Goal: Task Accomplishment & Management: Use online tool/utility

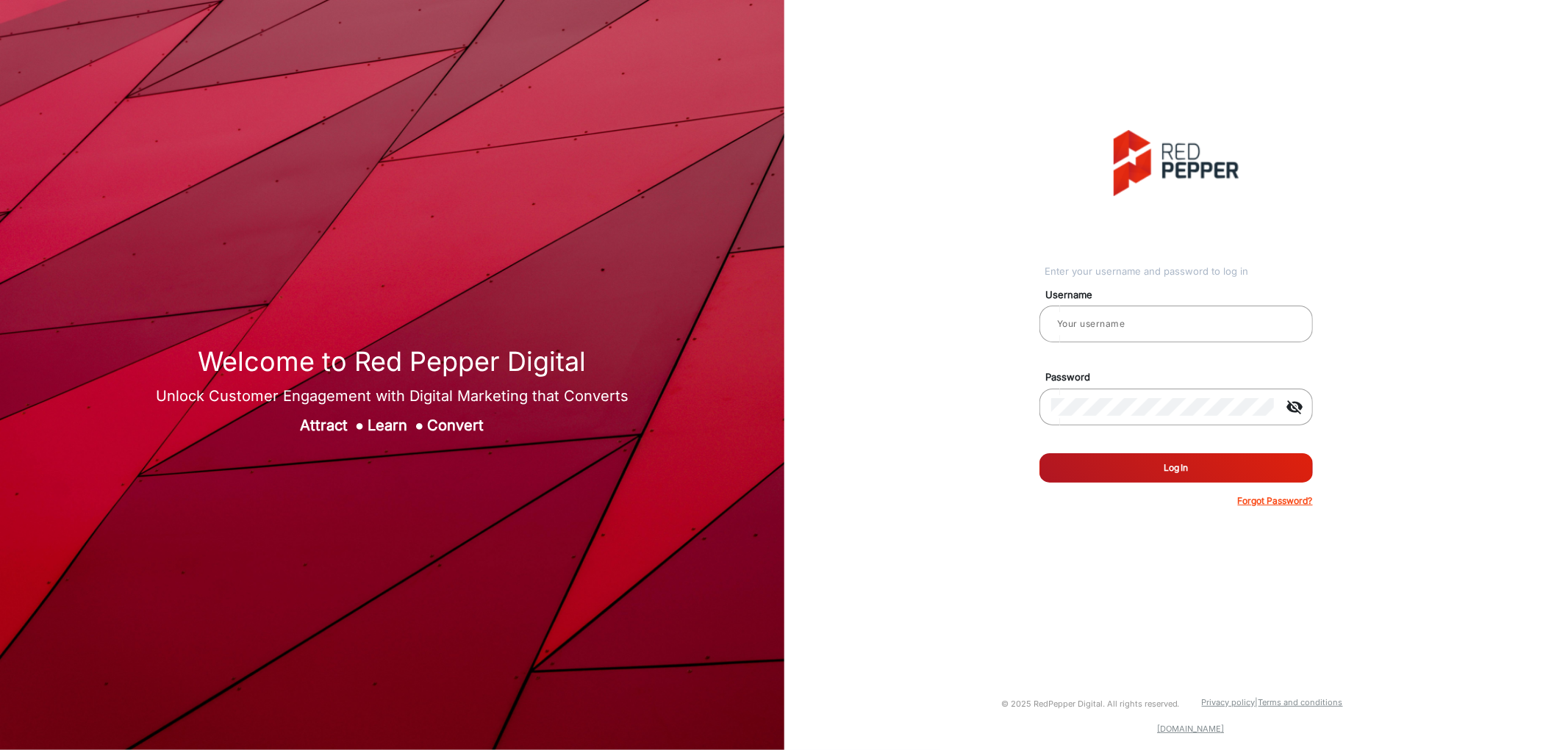
type input "CSTeam_Briefing Form"
click at [1200, 464] on button "Log In" at bounding box center [1176, 469] width 274 height 30
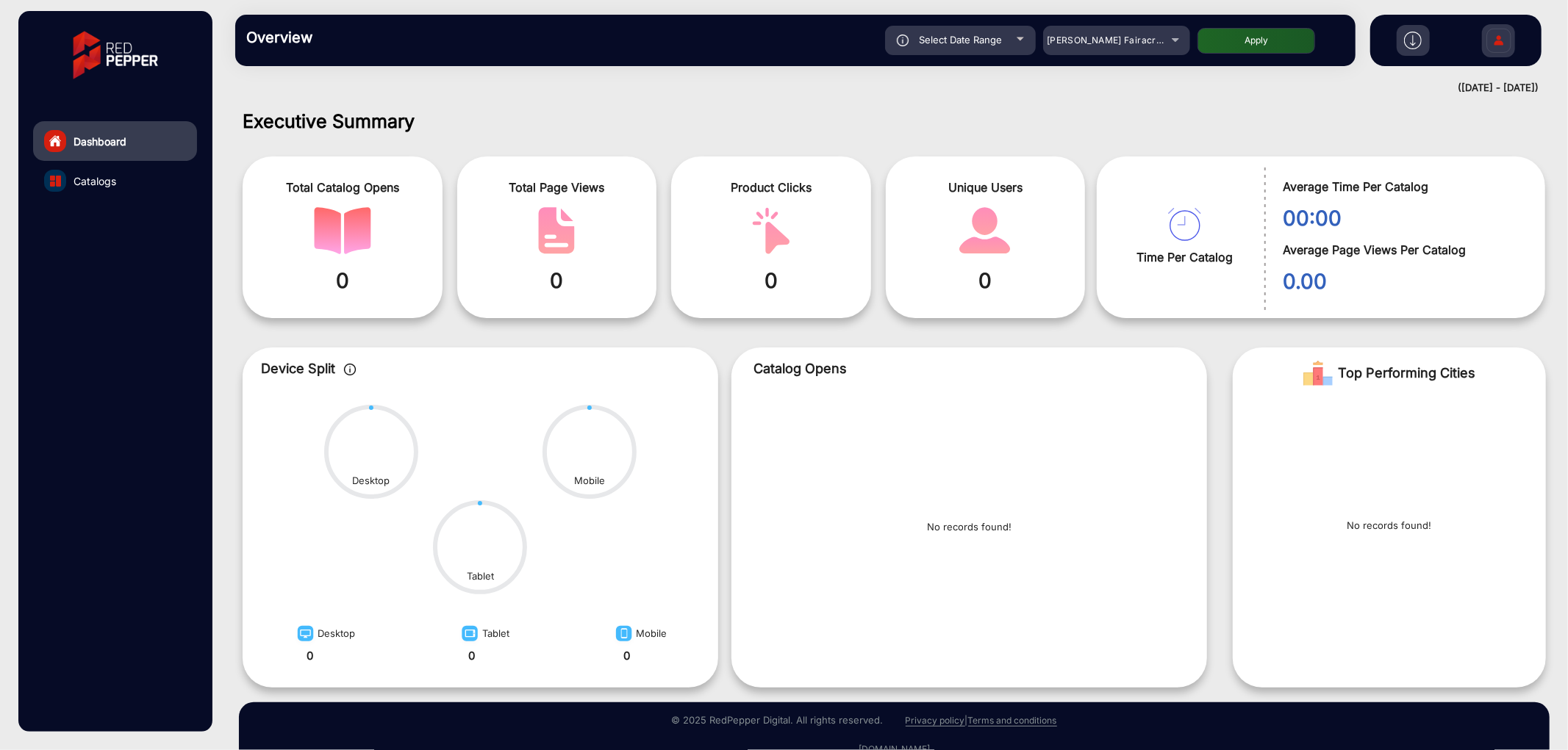
scroll to position [11, 0]
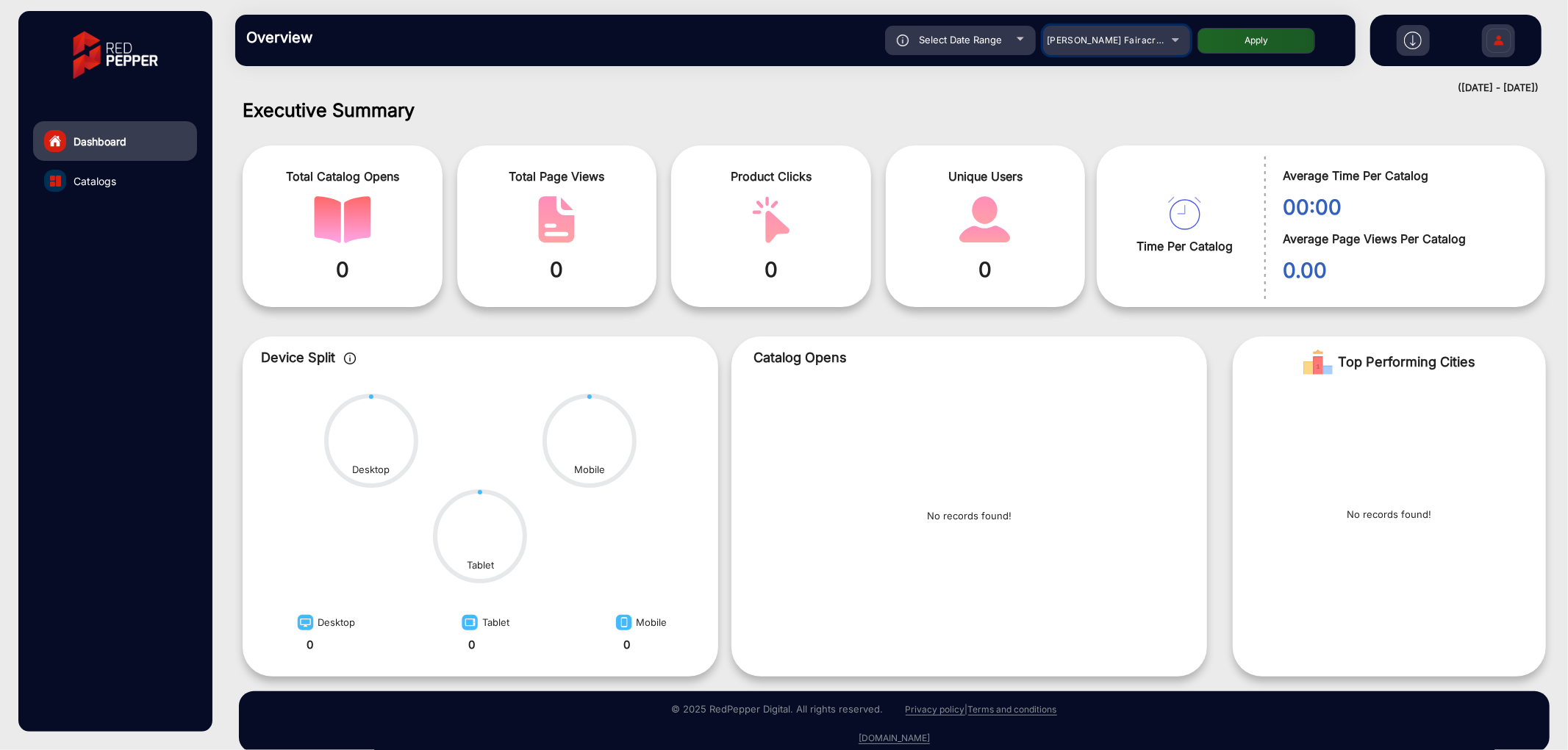
click at [1144, 37] on span "[PERSON_NAME] Fairacre Farms" at bounding box center [1119, 40] width 146 height 11
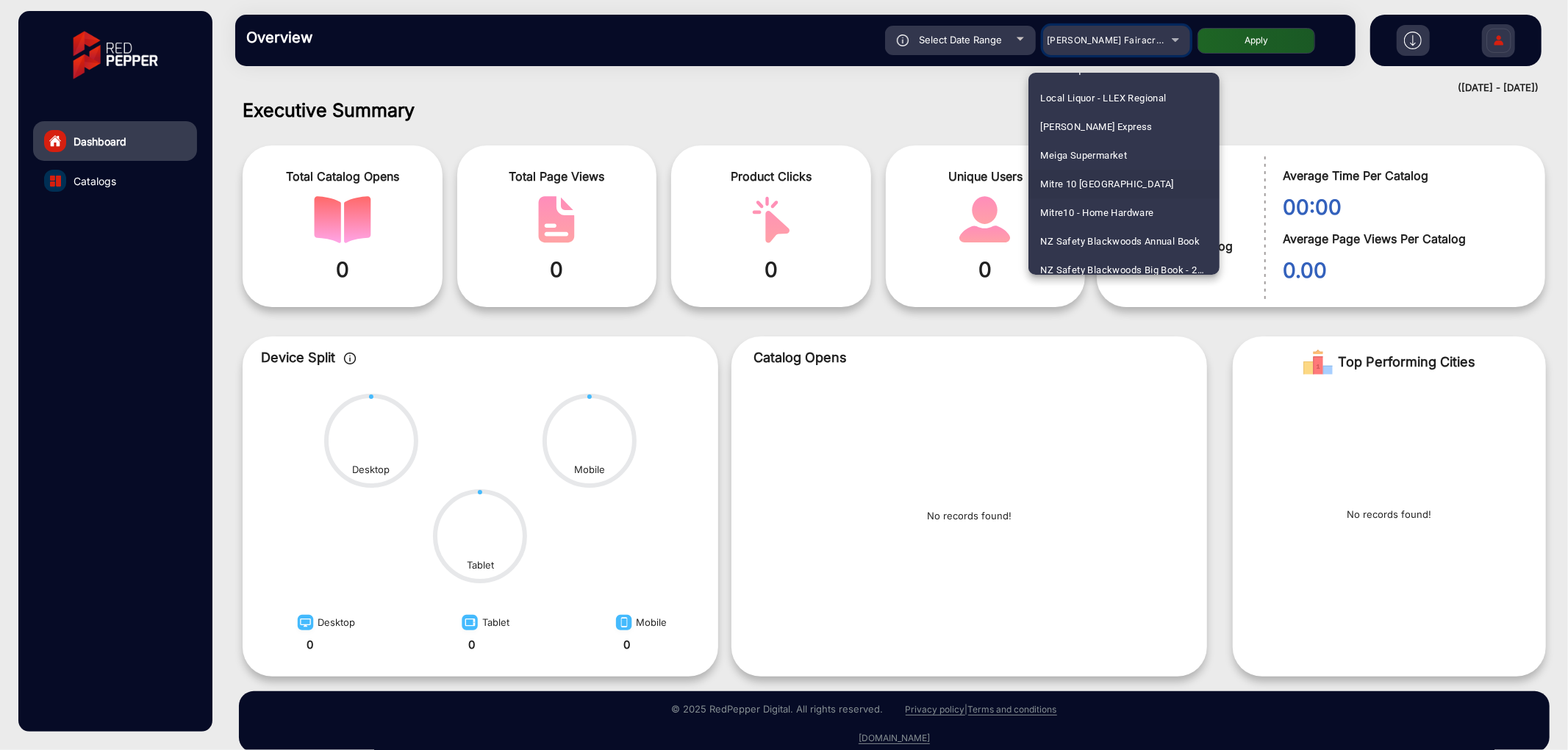
scroll to position [2776, 0]
click at [1120, 157] on span "[PERSON_NAME] Express" at bounding box center [1096, 155] width 112 height 29
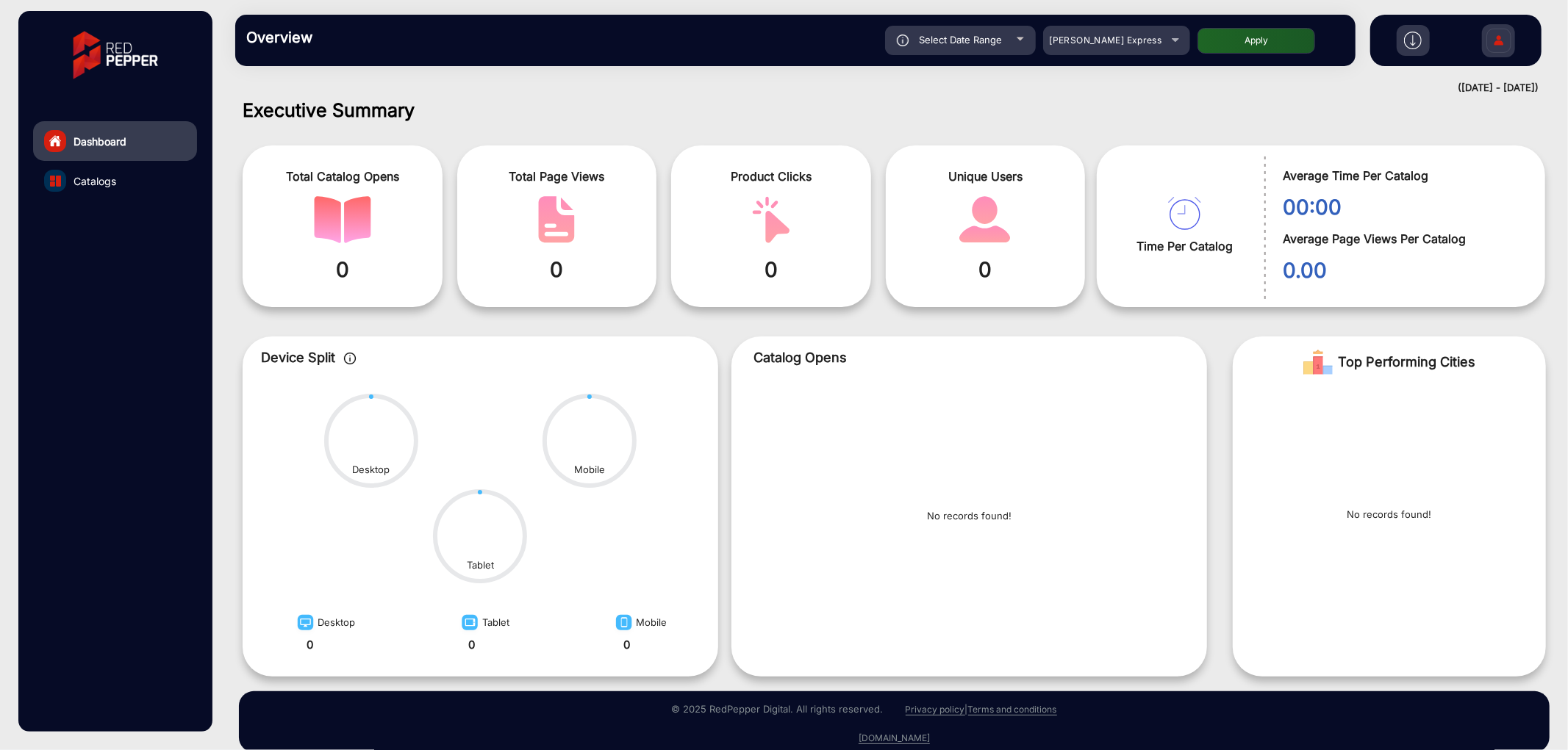
click at [1237, 45] on button "Apply" at bounding box center [1256, 41] width 118 height 26
type input "[DATE]"
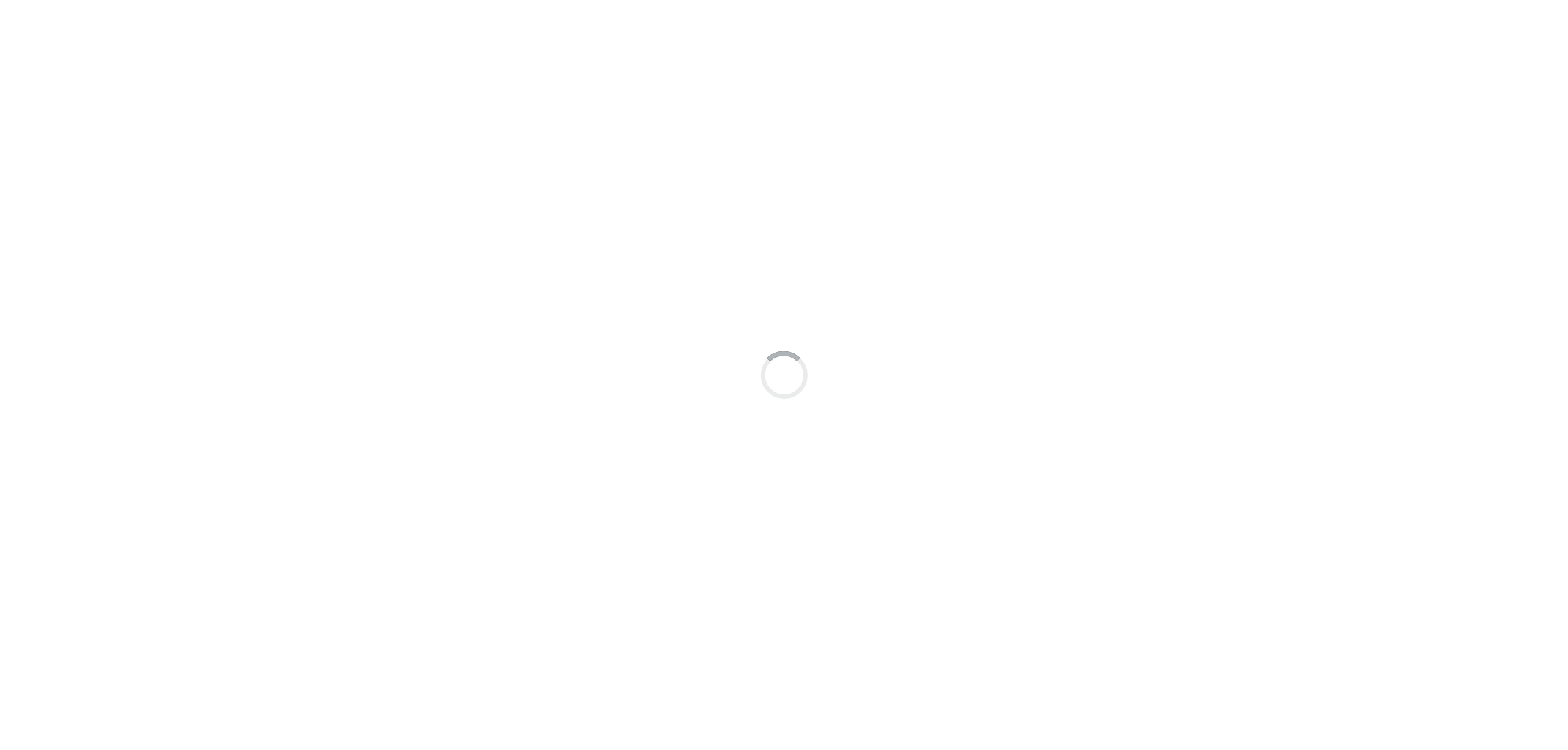
scroll to position [11, 0]
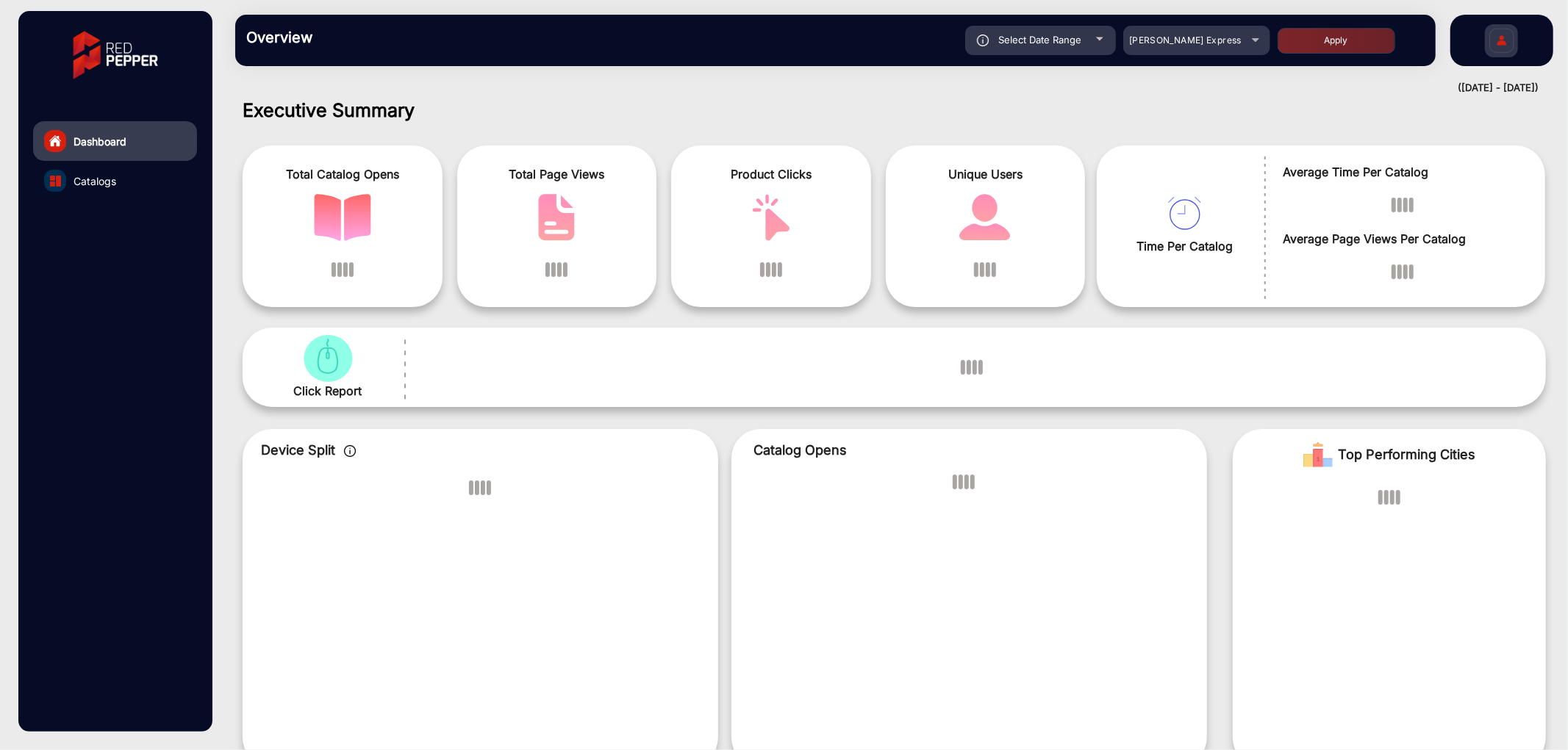
click at [145, 172] on link "Catalogs" at bounding box center [114, 180] width 164 height 40
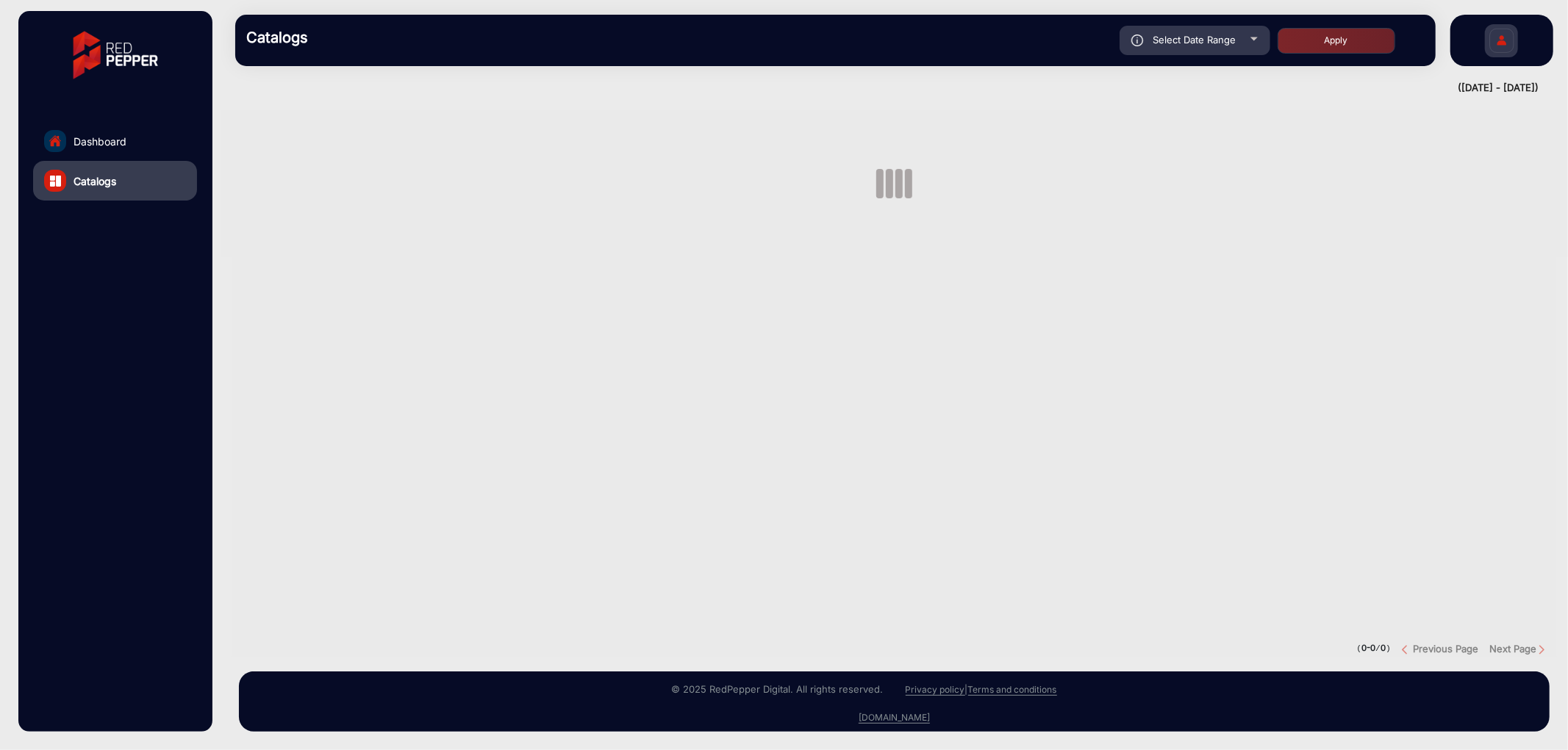
click at [151, 143] on link "Dashboard" at bounding box center [114, 141] width 164 height 40
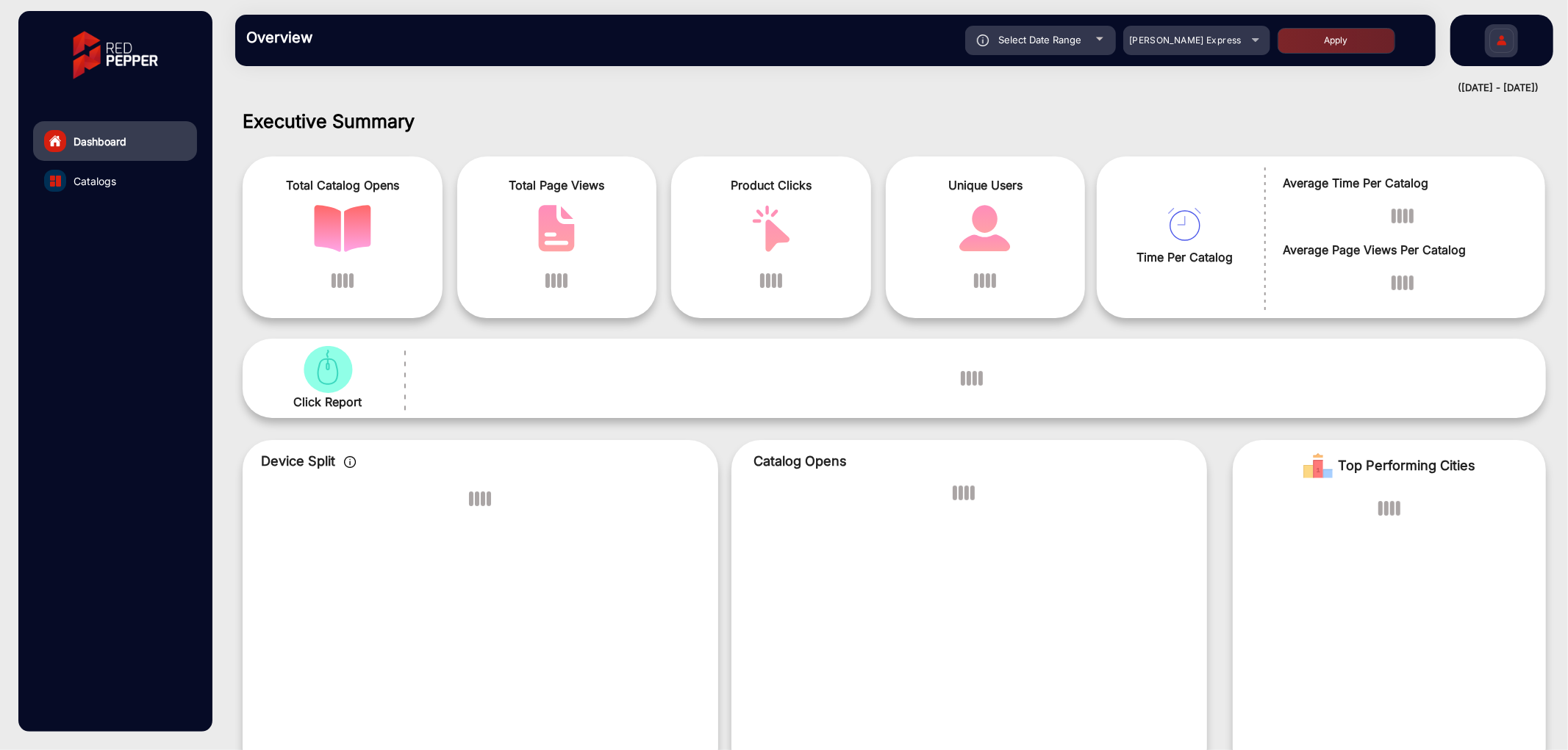
click at [1331, 34] on button "Apply" at bounding box center [1336, 41] width 118 height 26
click at [1484, 84] on div "([DATE] - [DATE])" at bounding box center [880, 88] width 1318 height 15
click at [1505, 47] on img at bounding box center [1502, 43] width 31 height 52
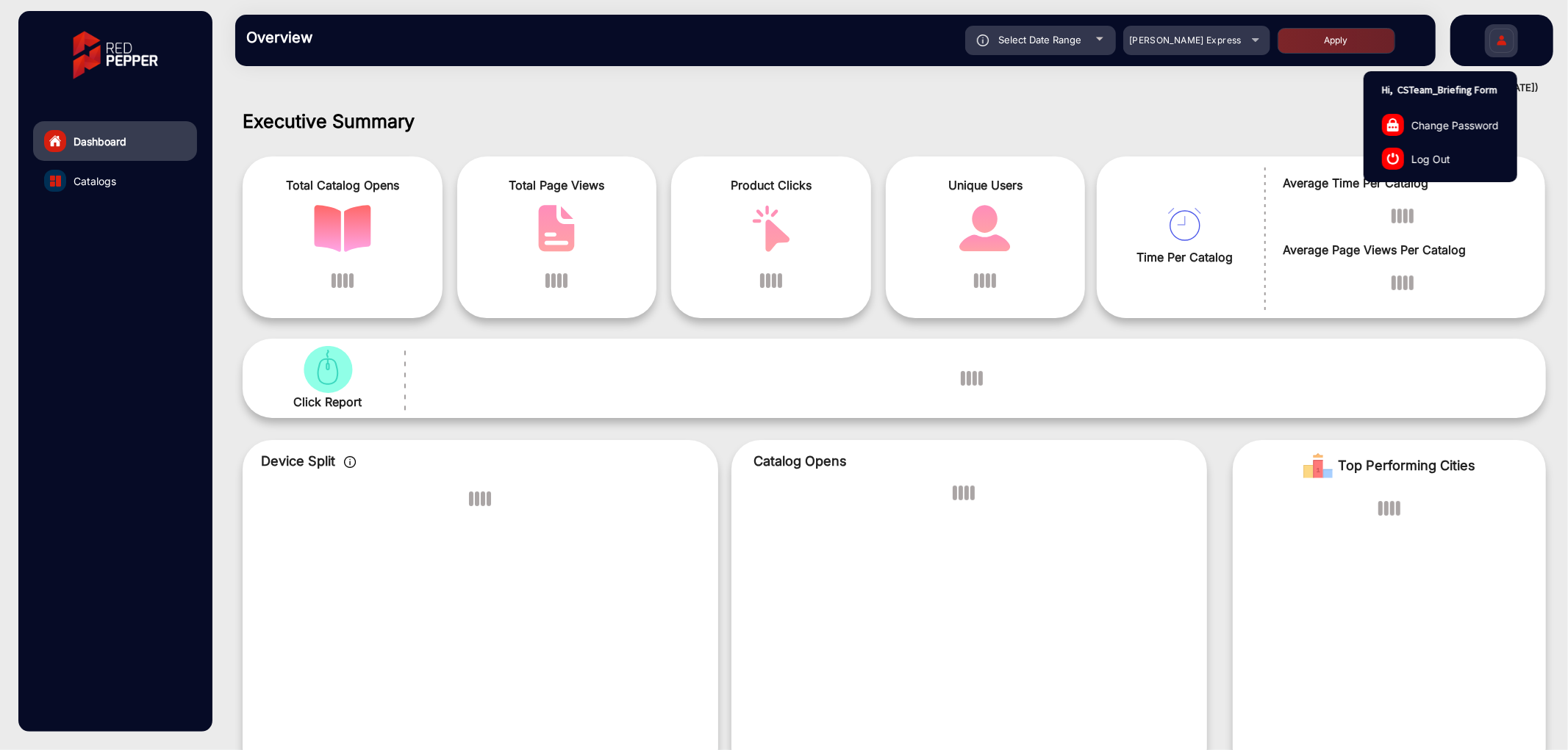
click at [1439, 161] on link "Log Out" at bounding box center [1441, 159] width 153 height 34
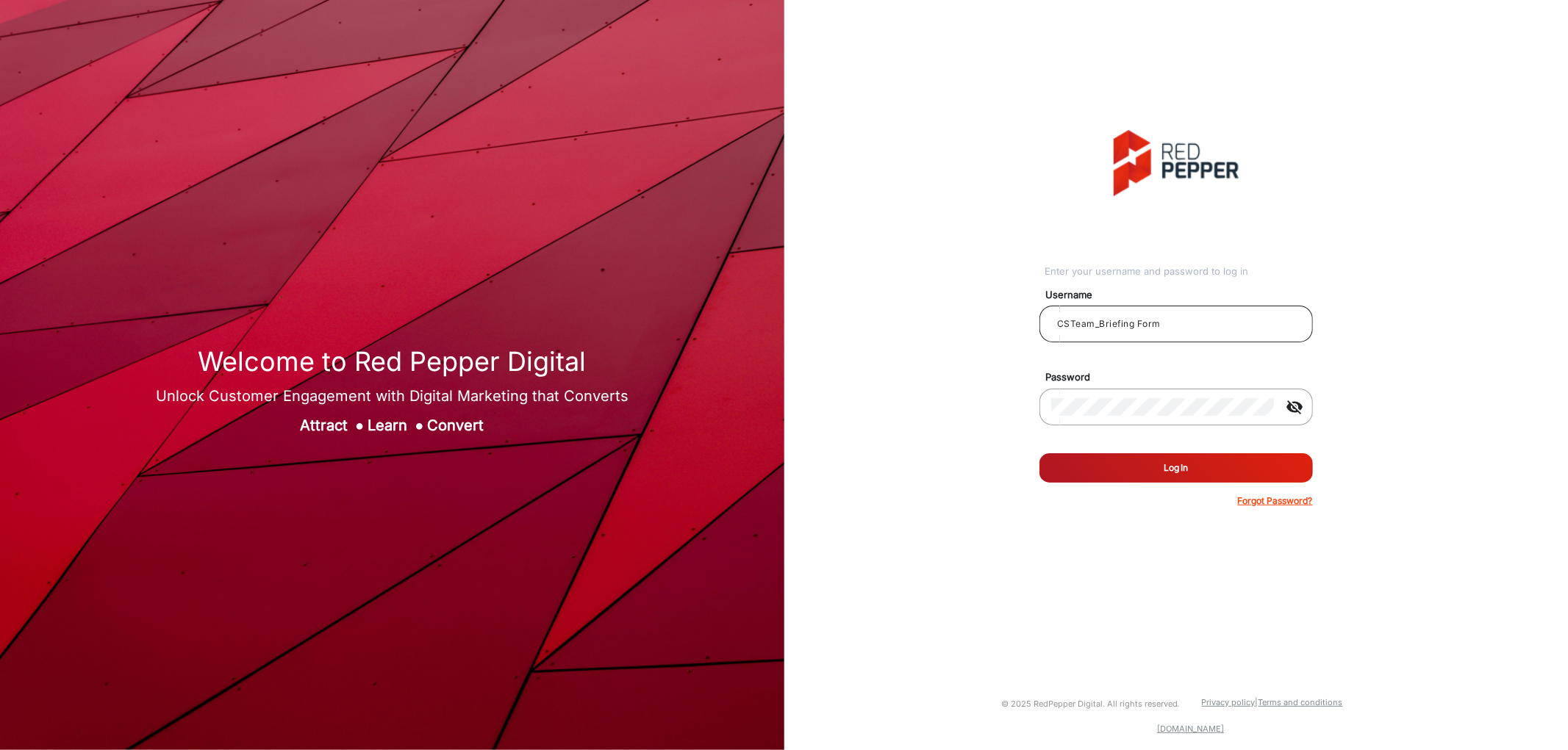
click at [1134, 315] on input "CSTeam_Briefing Form" at bounding box center [1176, 324] width 250 height 18
type input "Rachael"
click at [1301, 405] on mat-icon "visibility_off" at bounding box center [1295, 407] width 36 height 18
click at [1120, 457] on button "Log In" at bounding box center [1176, 469] width 274 height 30
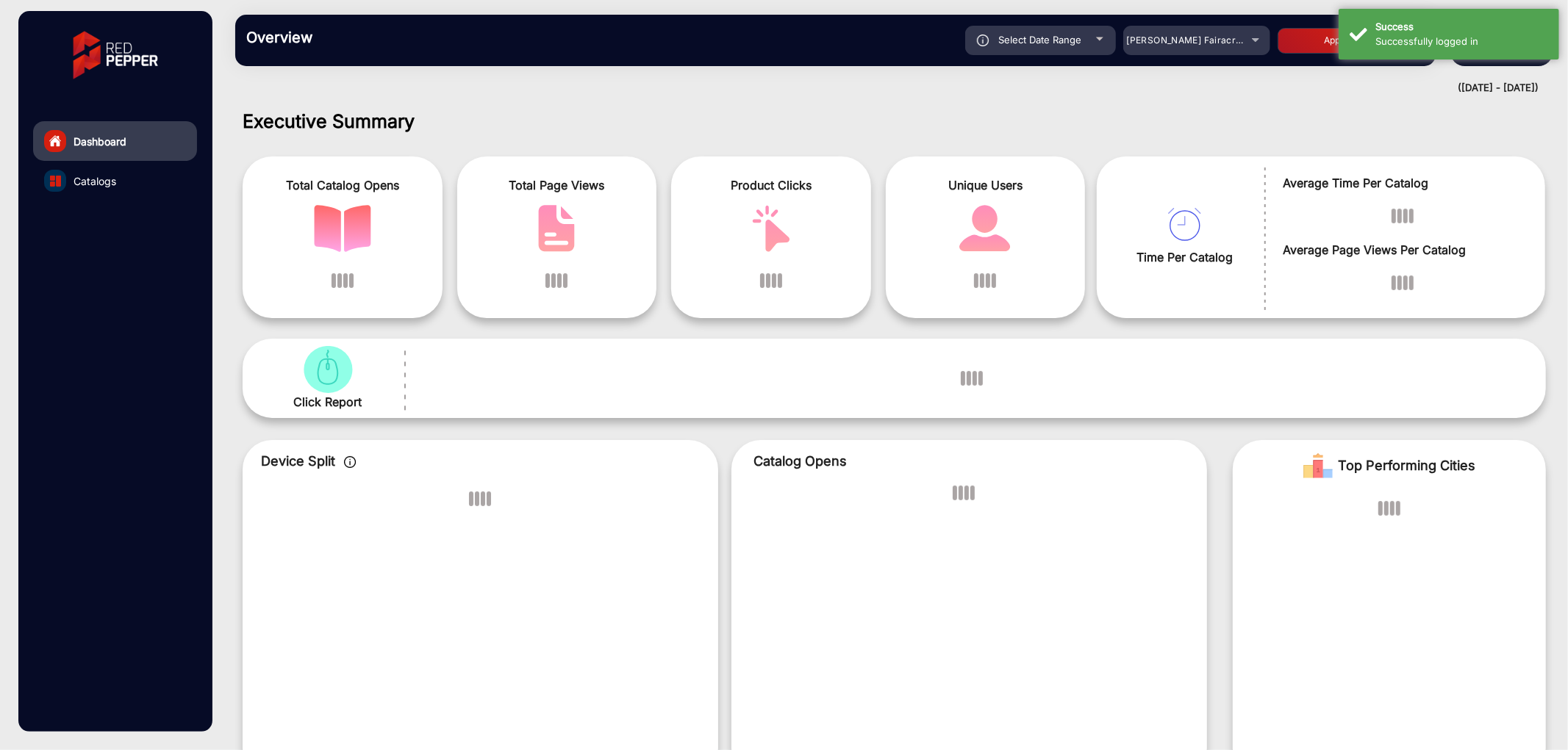
scroll to position [11, 0]
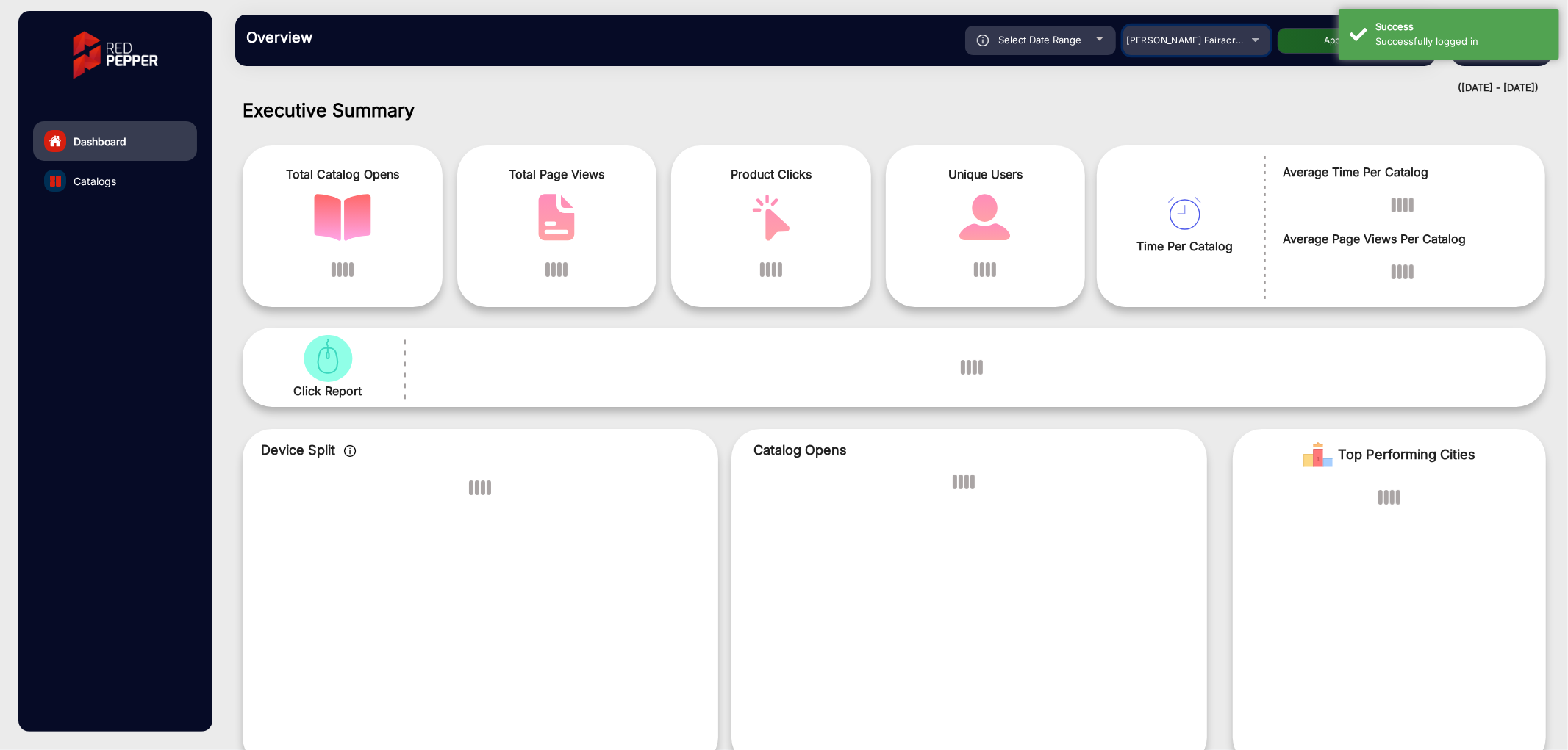
click at [1188, 43] on span "[PERSON_NAME] Fairacre Farms" at bounding box center [1199, 40] width 146 height 11
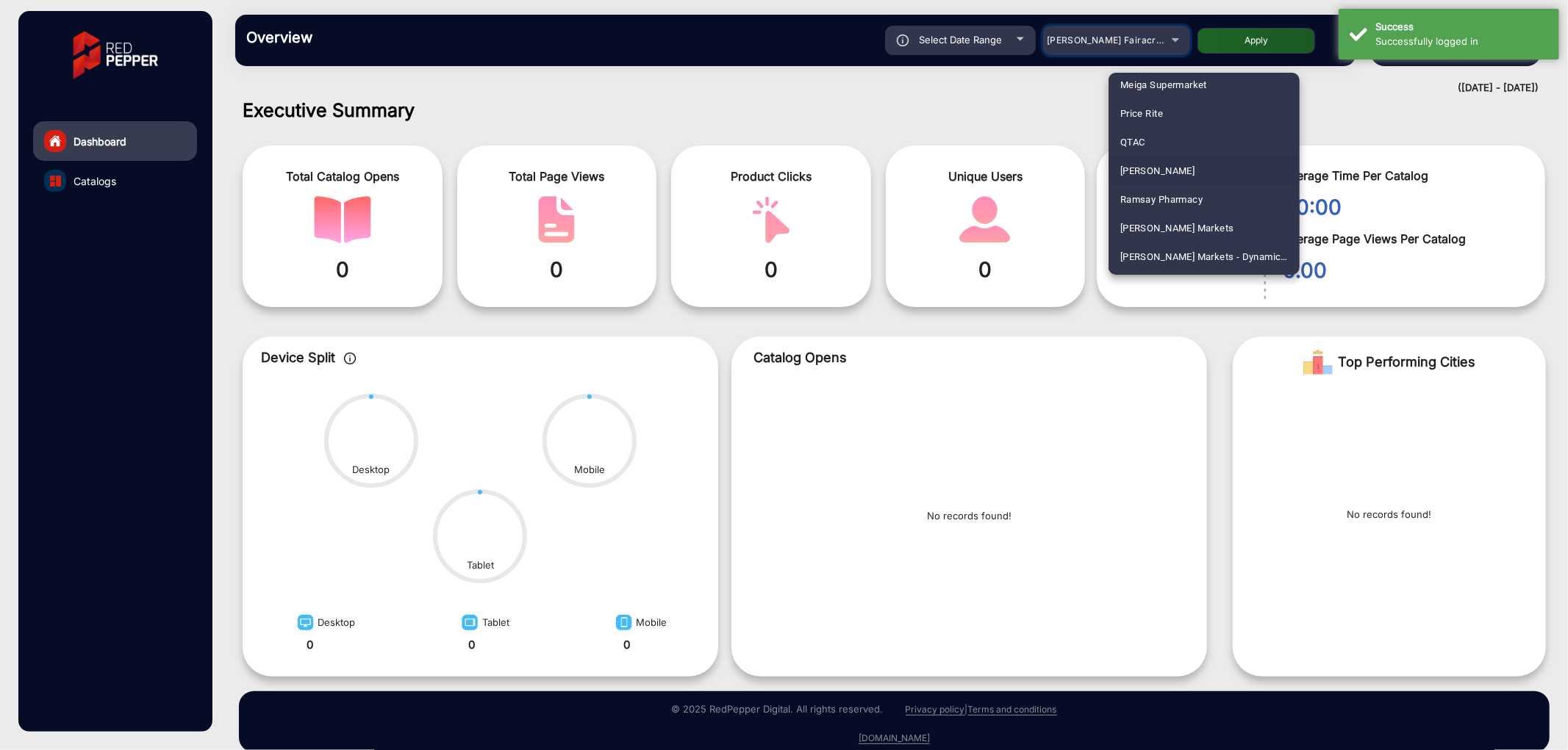
scroll to position [1387, 0]
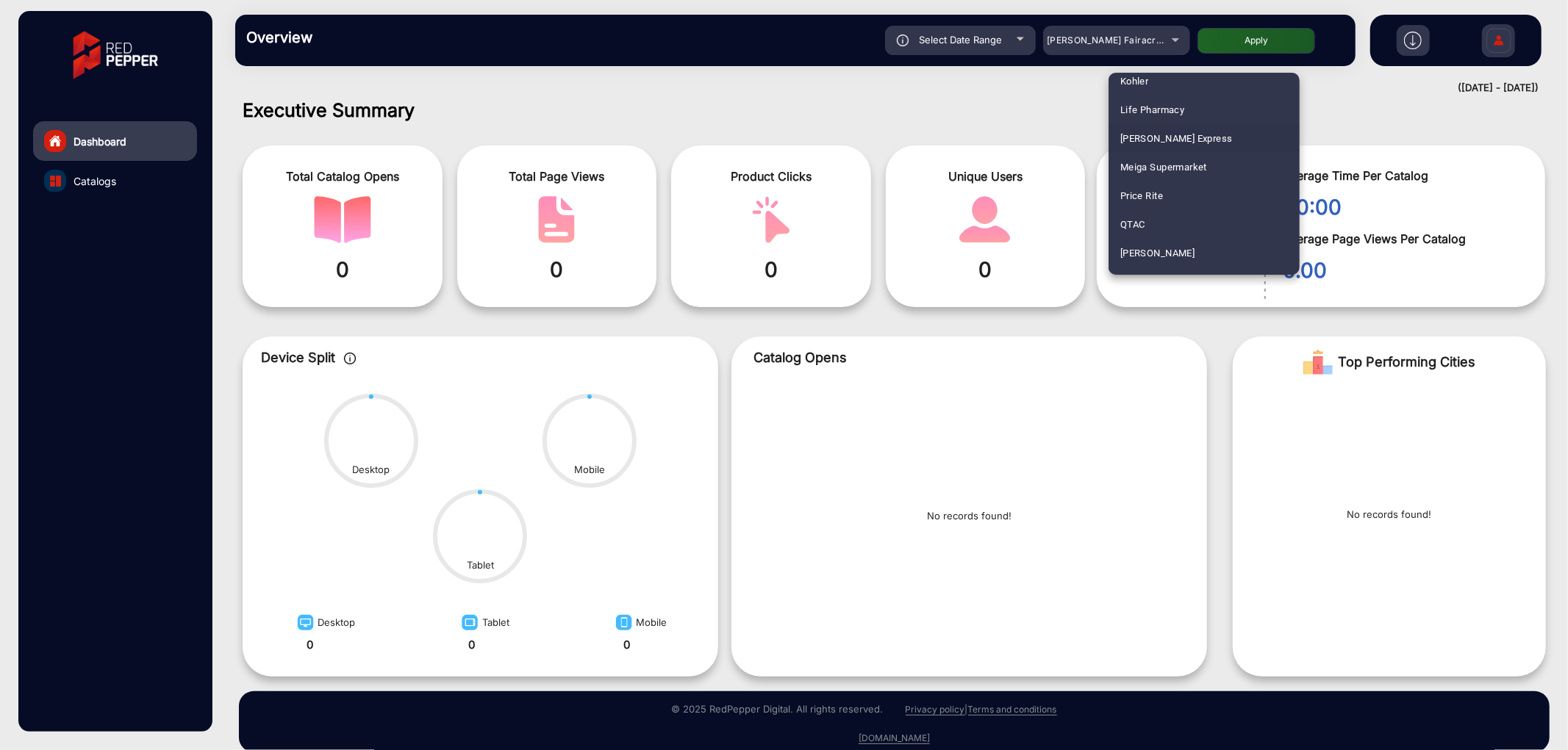
click at [1181, 140] on span "[PERSON_NAME] Express" at bounding box center [1176, 138] width 112 height 29
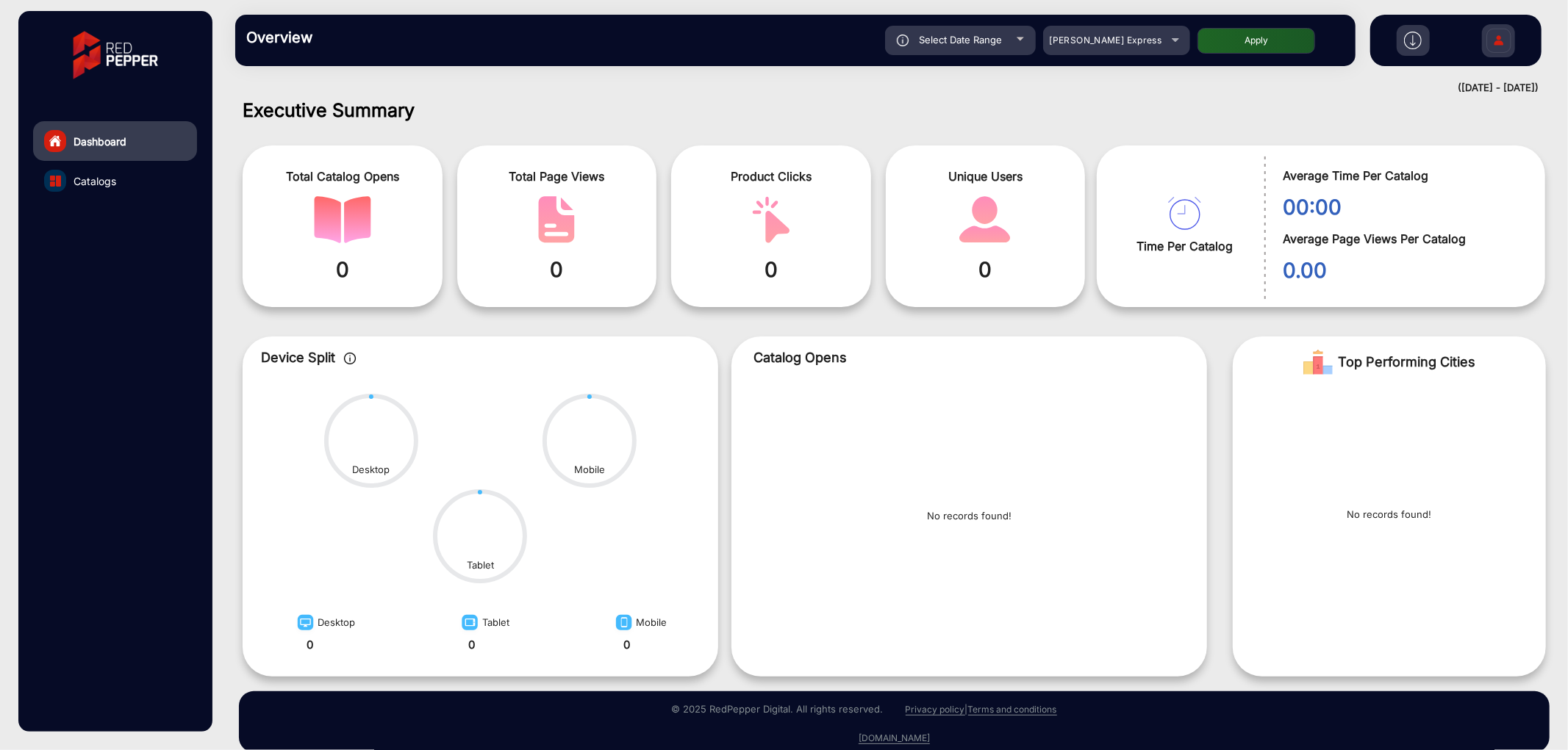
click at [1263, 28] on button "Apply" at bounding box center [1256, 41] width 118 height 26
type input "[DATE]"
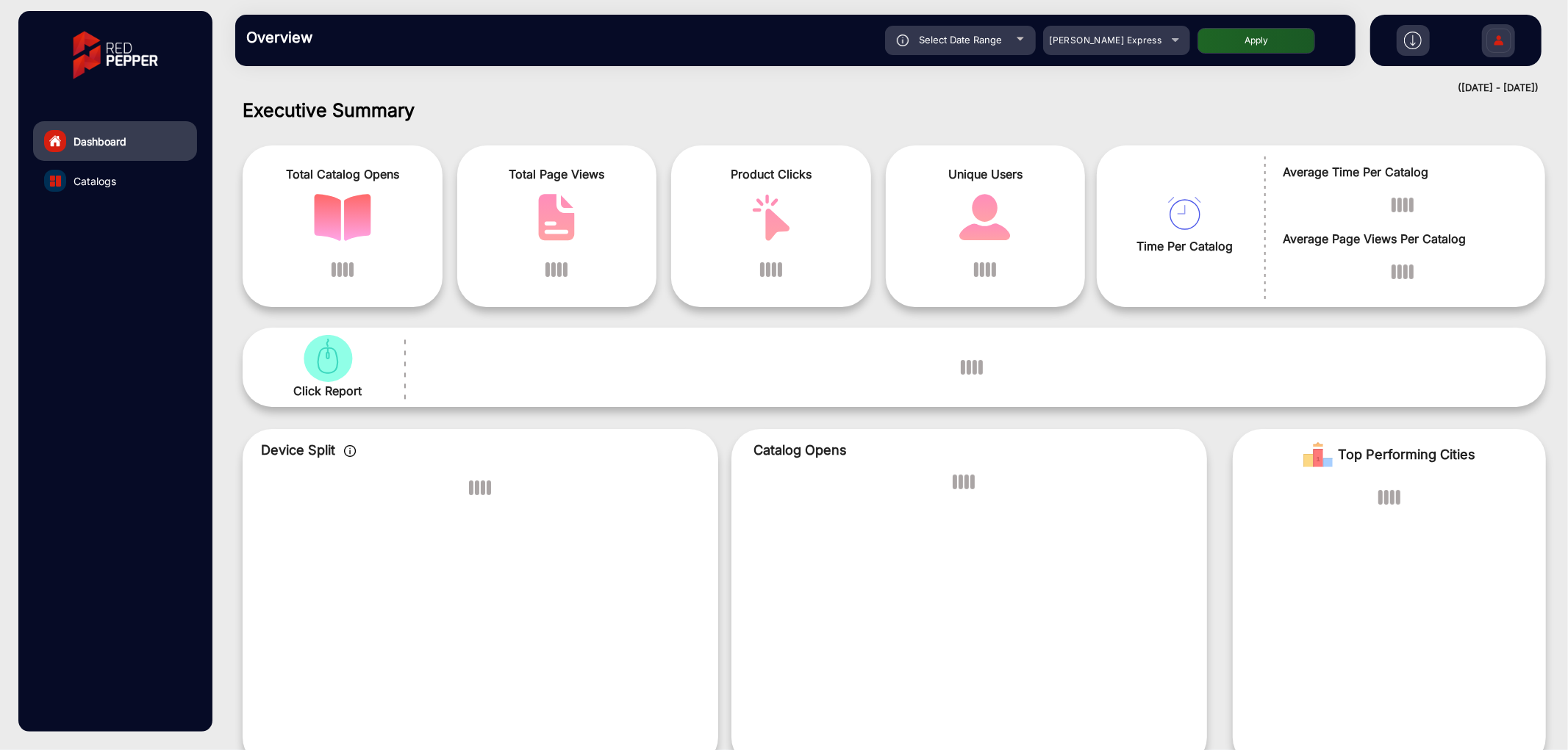
click at [1263, 32] on button "Apply" at bounding box center [1256, 41] width 118 height 26
type input "[DATE]"
click at [1509, 43] on img at bounding box center [1499, 43] width 31 height 52
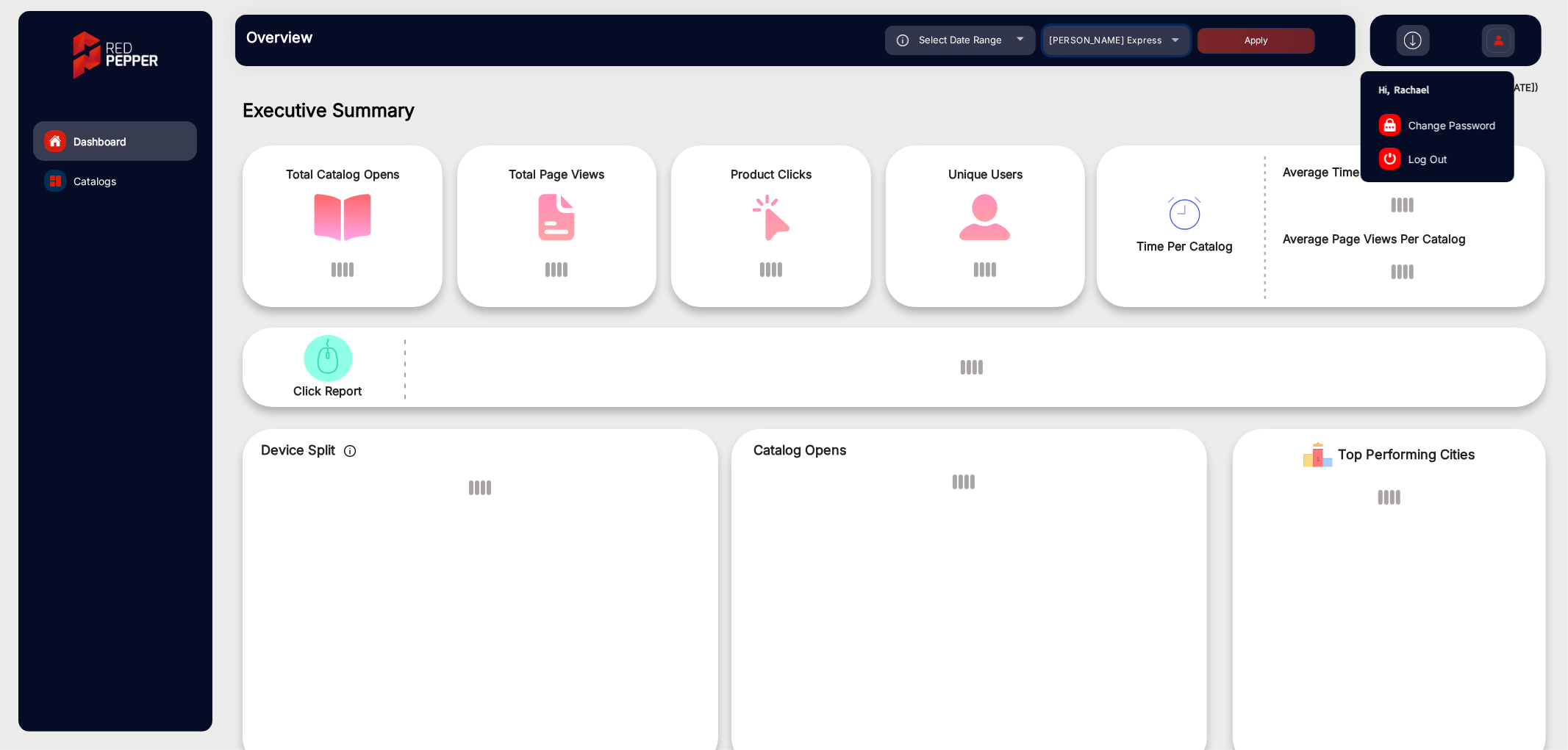
click at [1142, 47] on div "[PERSON_NAME] Express" at bounding box center [1105, 41] width 118 height 18
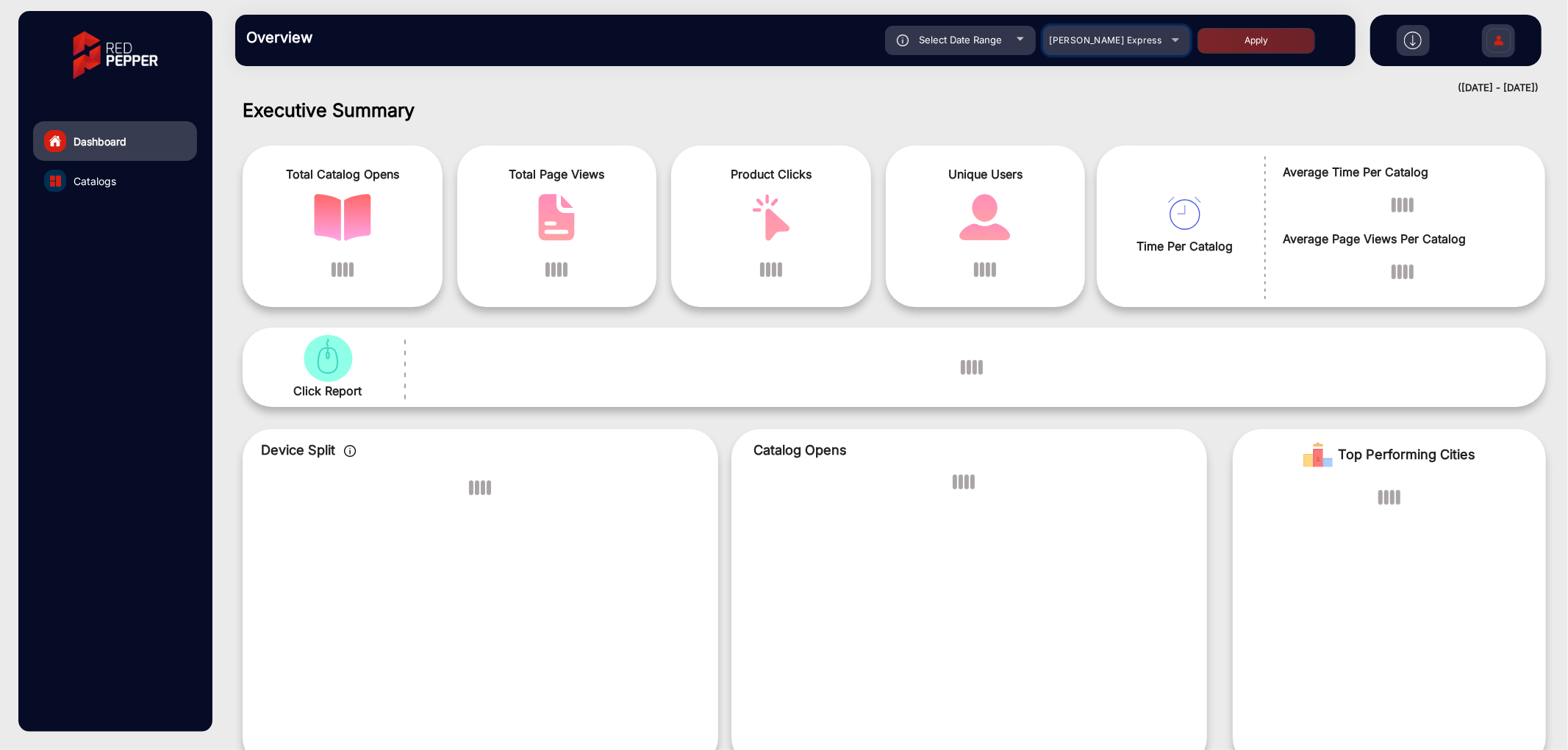
scroll to position [1265, 0]
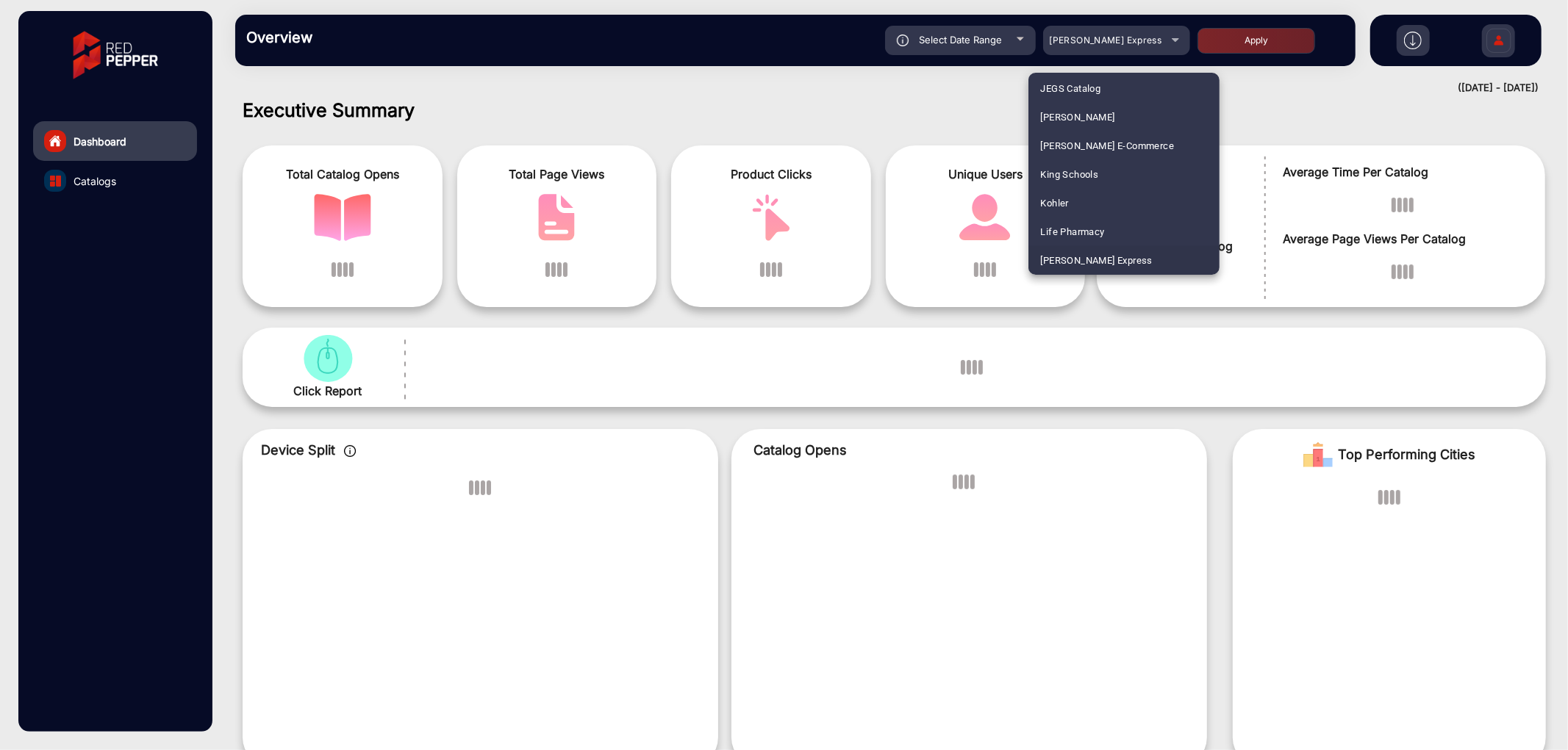
click at [929, 122] on div at bounding box center [784, 375] width 1568 height 750
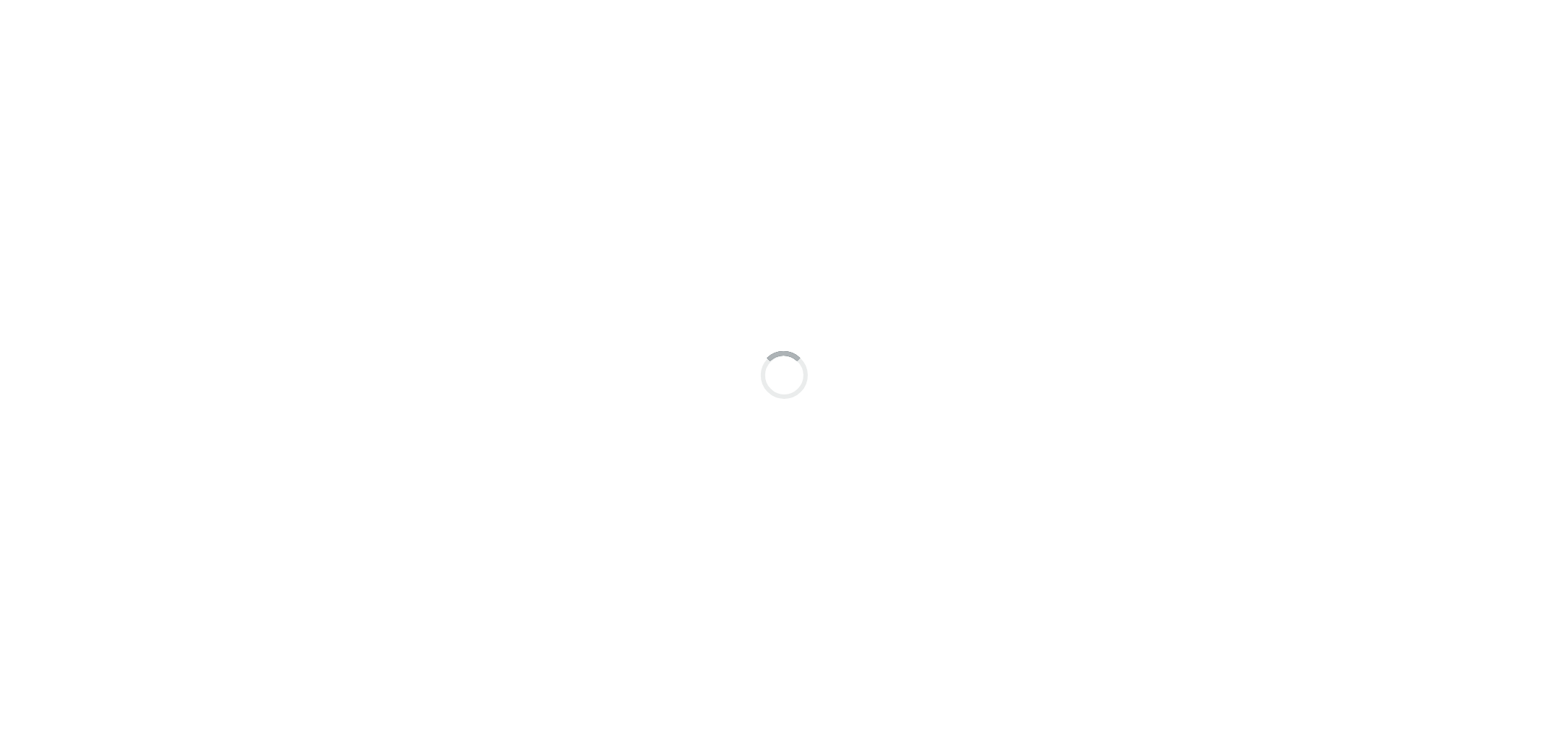
scroll to position [11, 0]
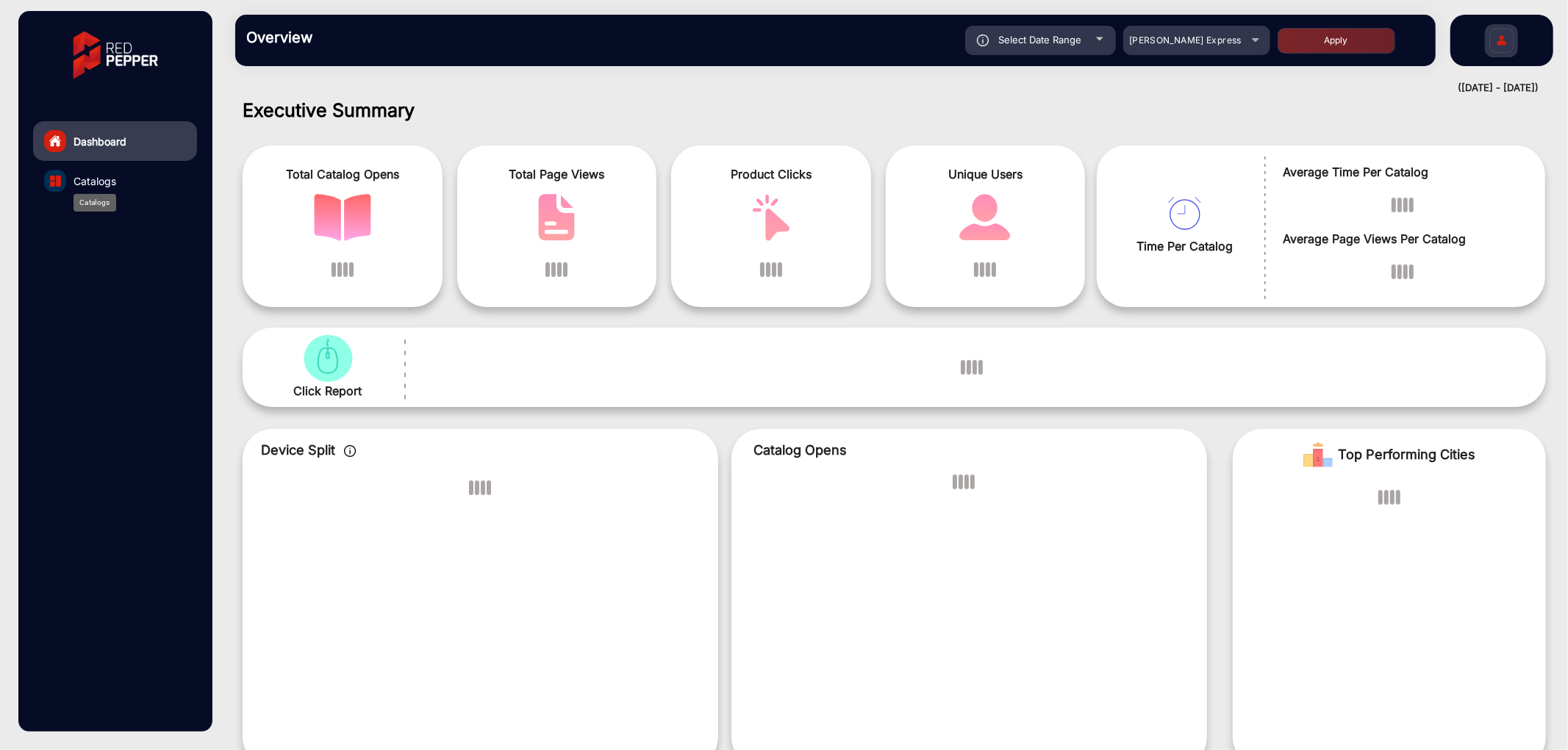
click at [96, 173] on span "Catalogs" at bounding box center [94, 181] width 43 height 16
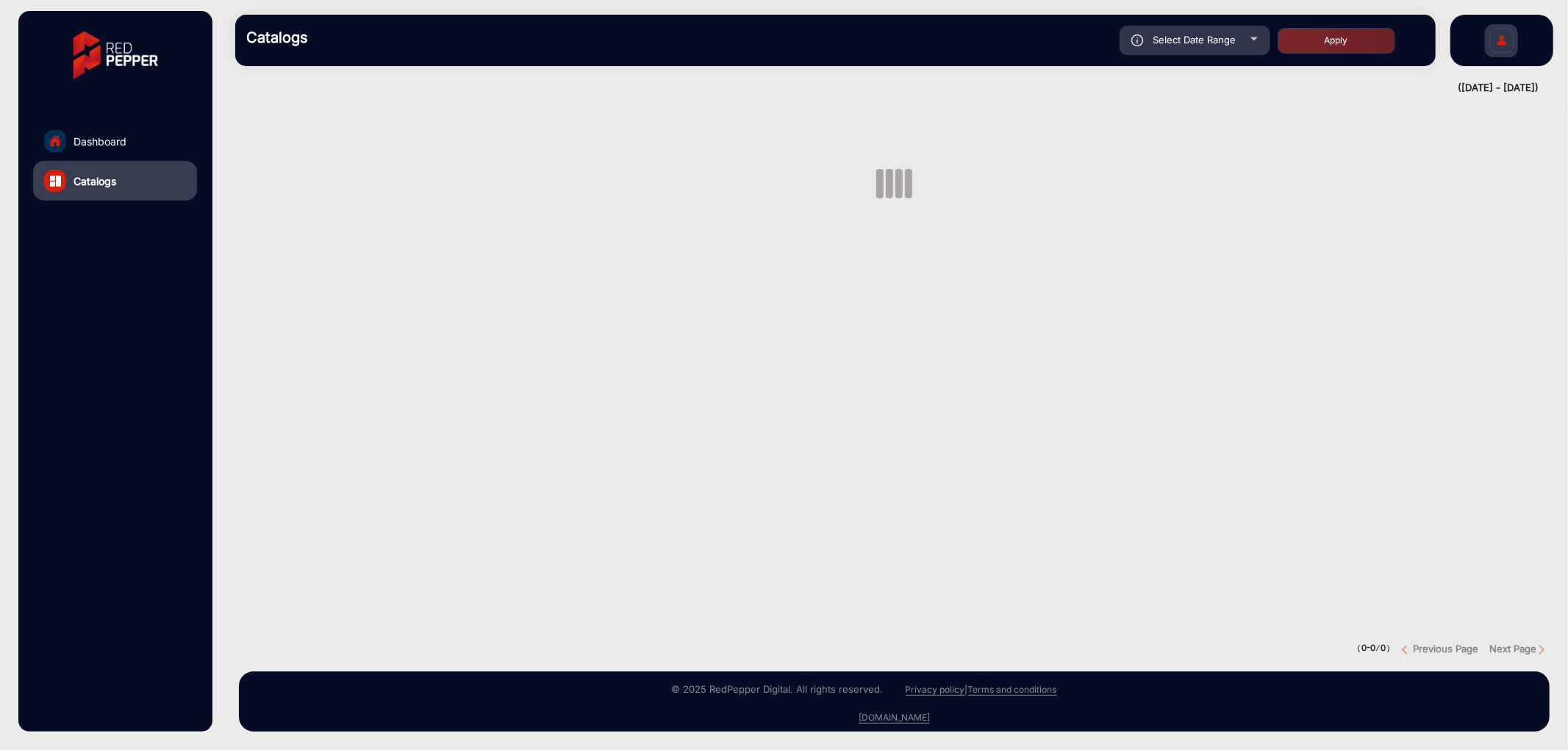
click at [1173, 48] on div "Select Date Range" at bounding box center [1195, 41] width 151 height 30
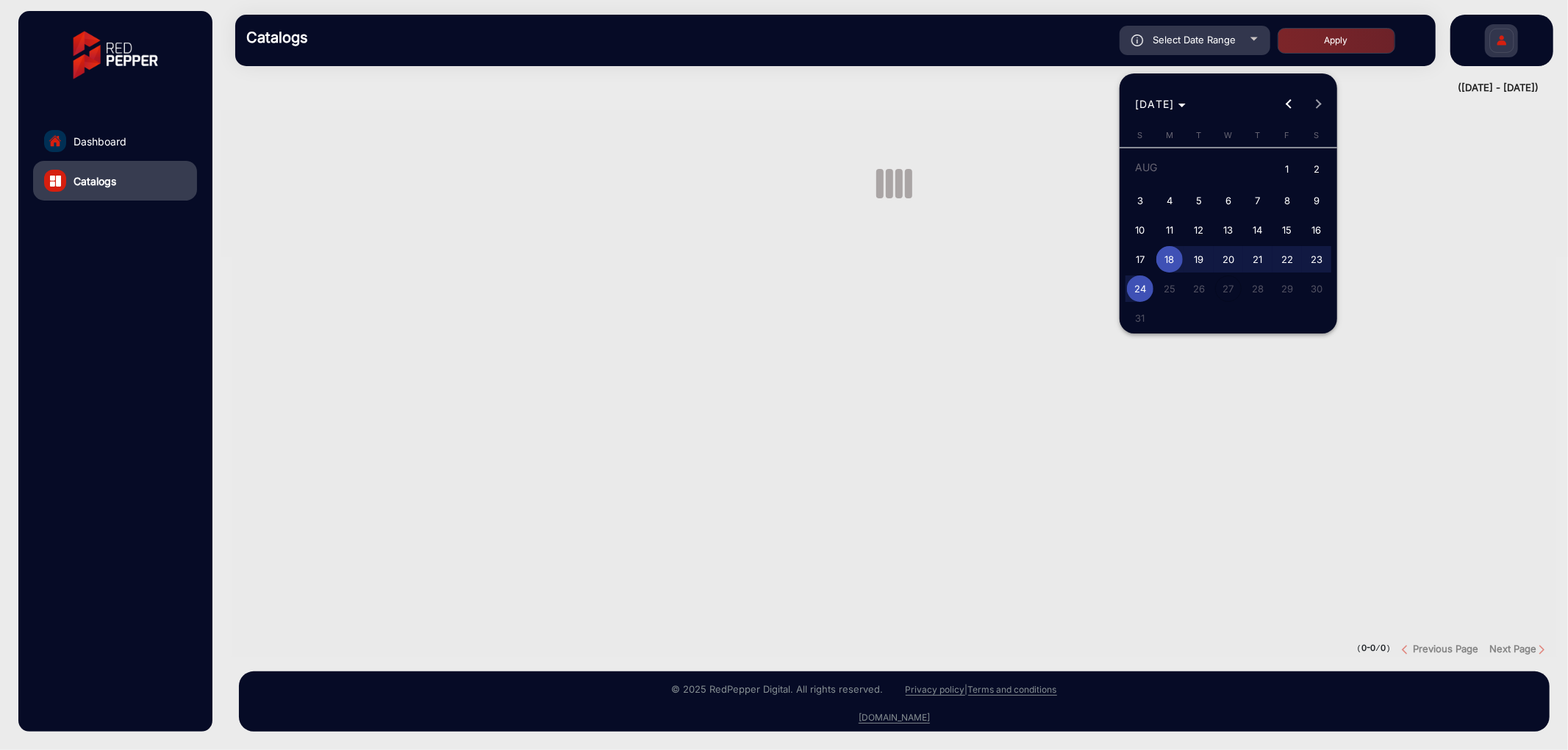
click at [1164, 252] on span "18" at bounding box center [1170, 259] width 27 height 27
click at [1148, 280] on span "24" at bounding box center [1140, 288] width 27 height 27
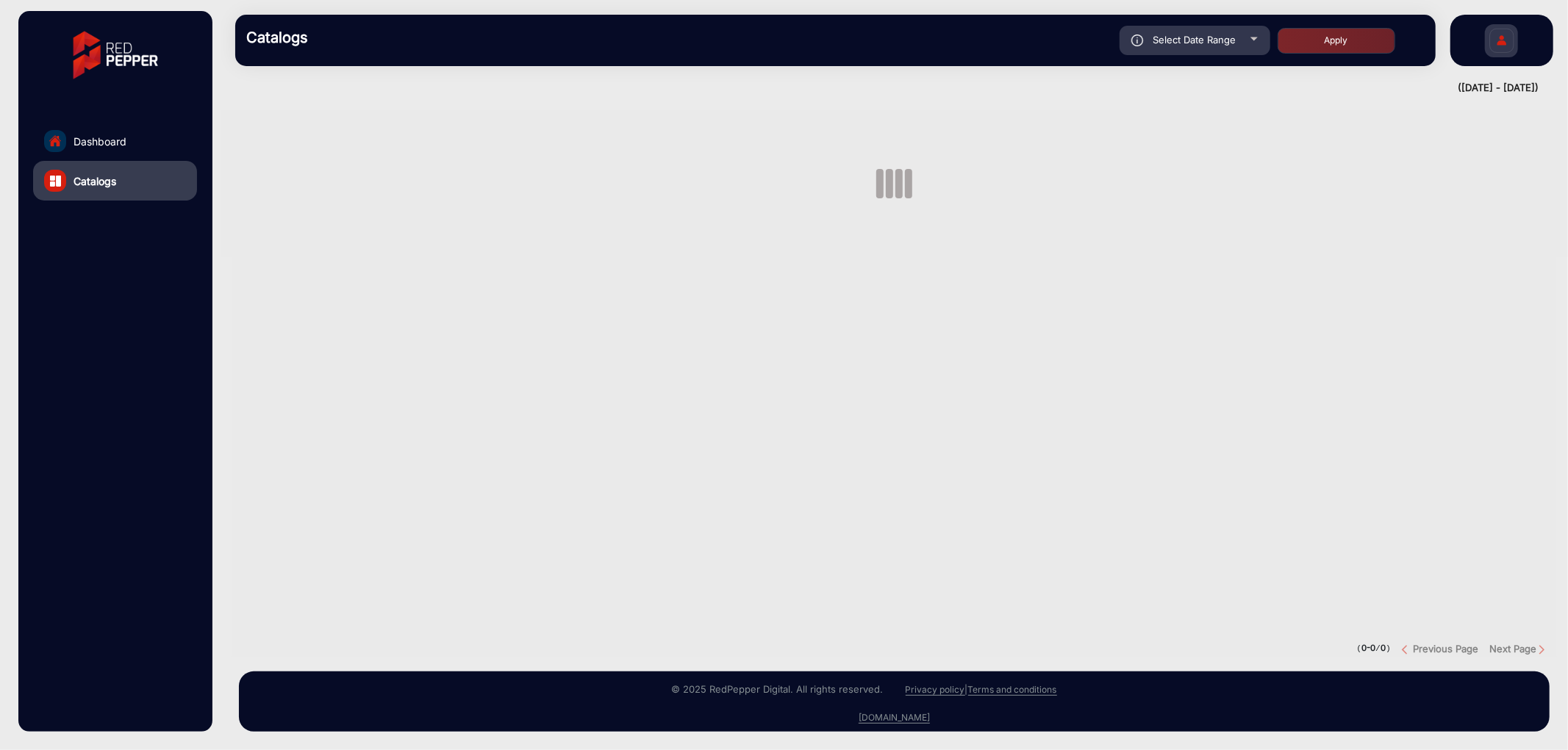
type input "[DATE]"
click at [1361, 43] on button "Apply" at bounding box center [1336, 41] width 118 height 26
click at [597, 201] on div "Catalogs not found!." at bounding box center [894, 334] width 1318 height 346
click at [1239, 43] on div "Select Date Range" at bounding box center [1195, 41] width 151 height 30
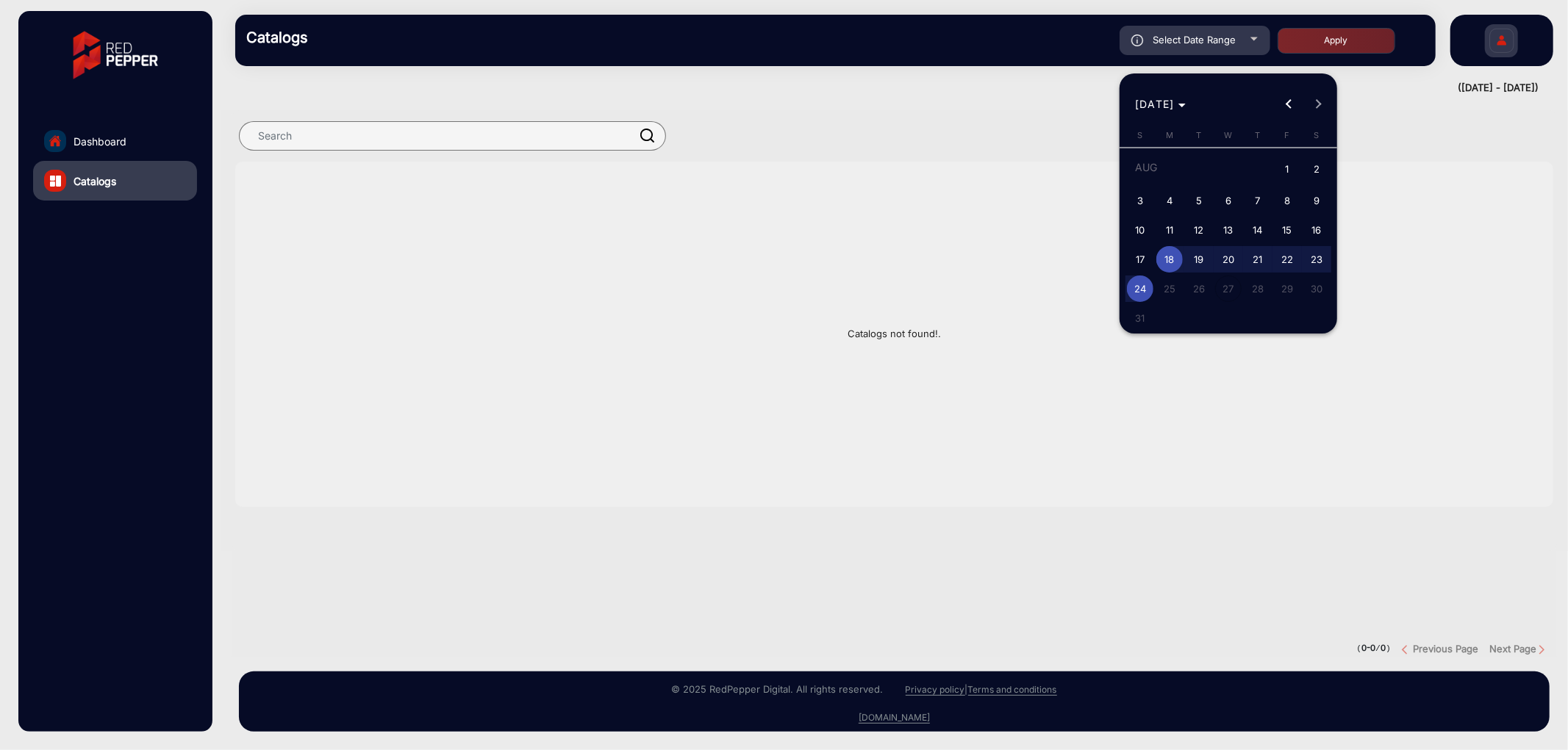
click at [168, 122] on div at bounding box center [784, 375] width 1568 height 750
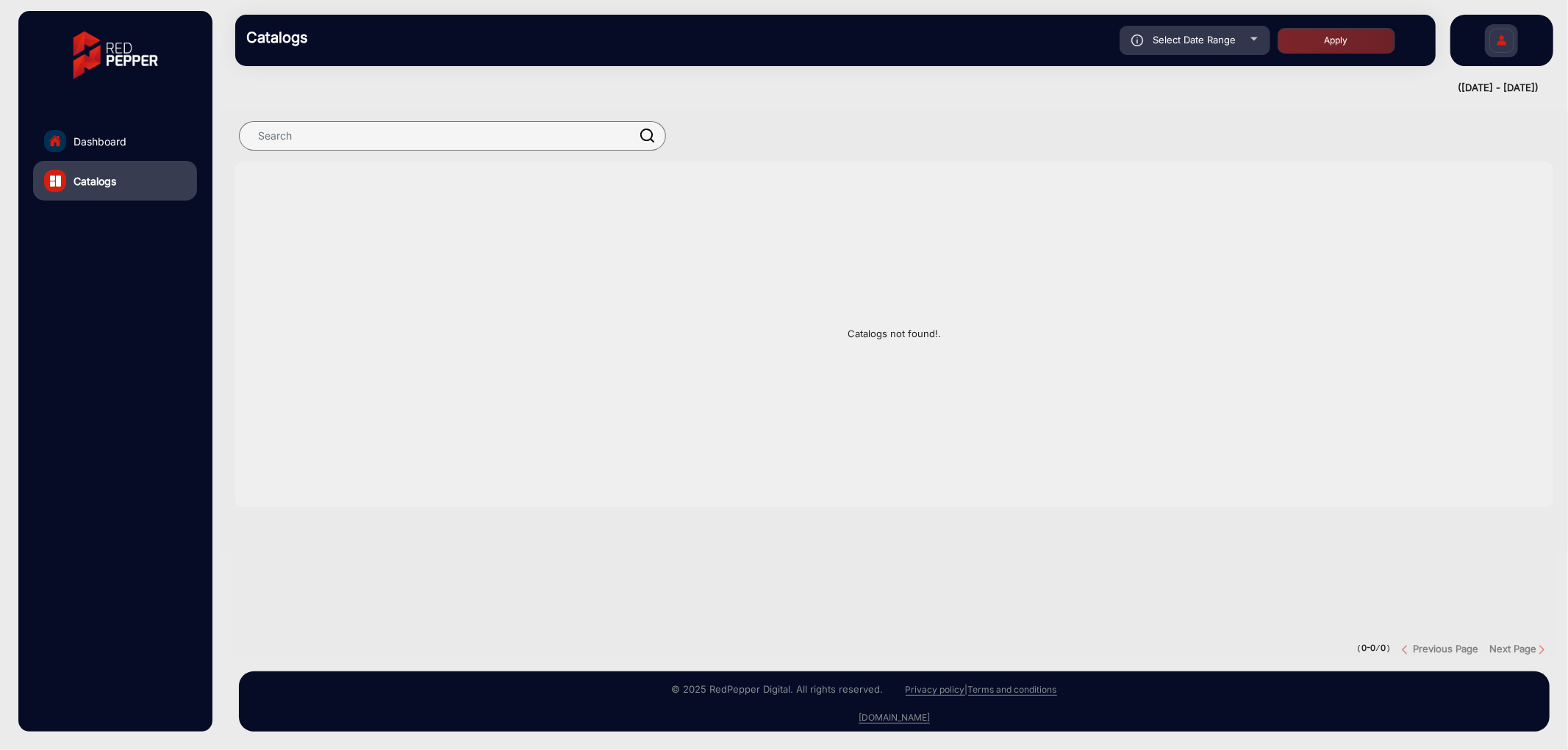
click at [156, 131] on link "Dashboard" at bounding box center [114, 141] width 164 height 40
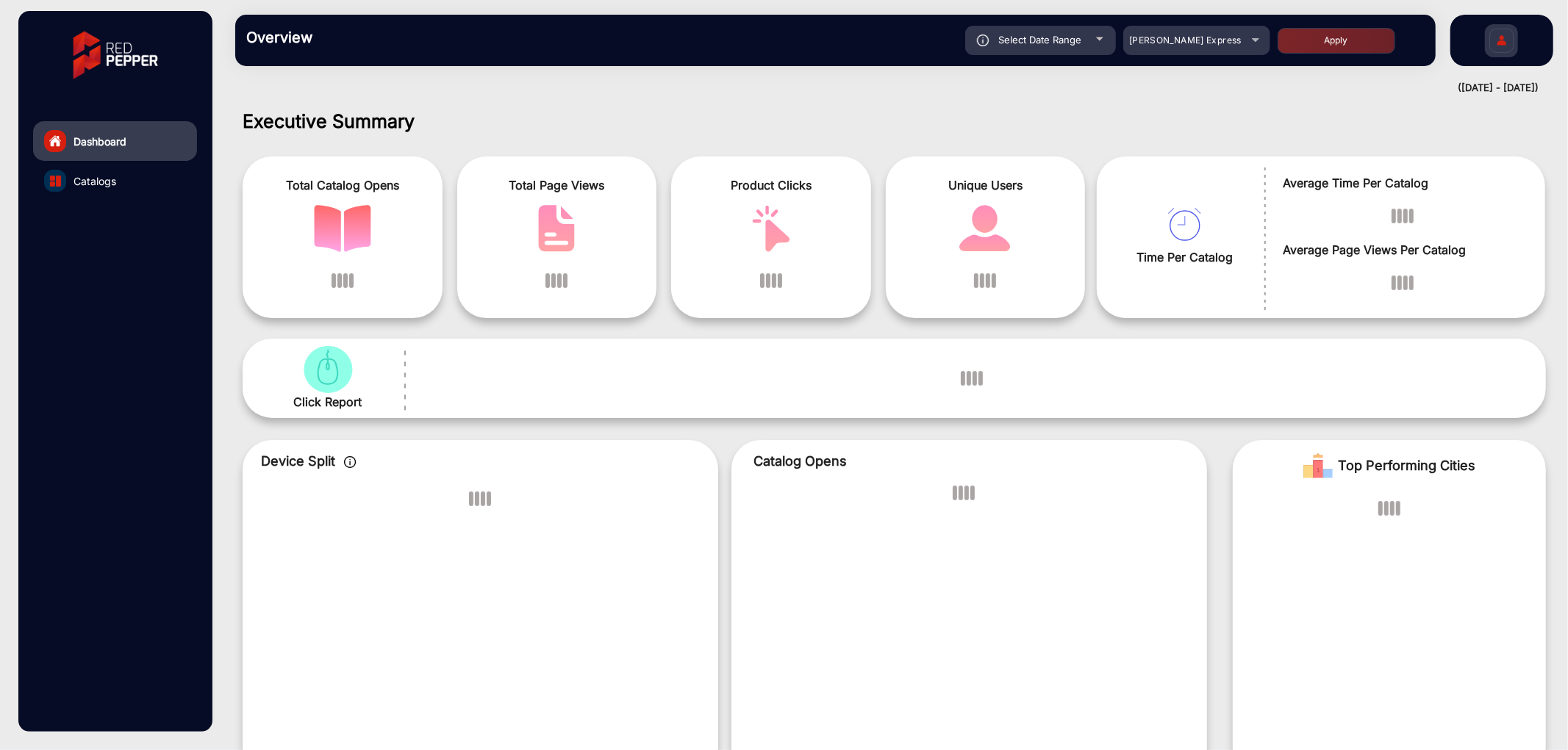
scroll to position [11, 0]
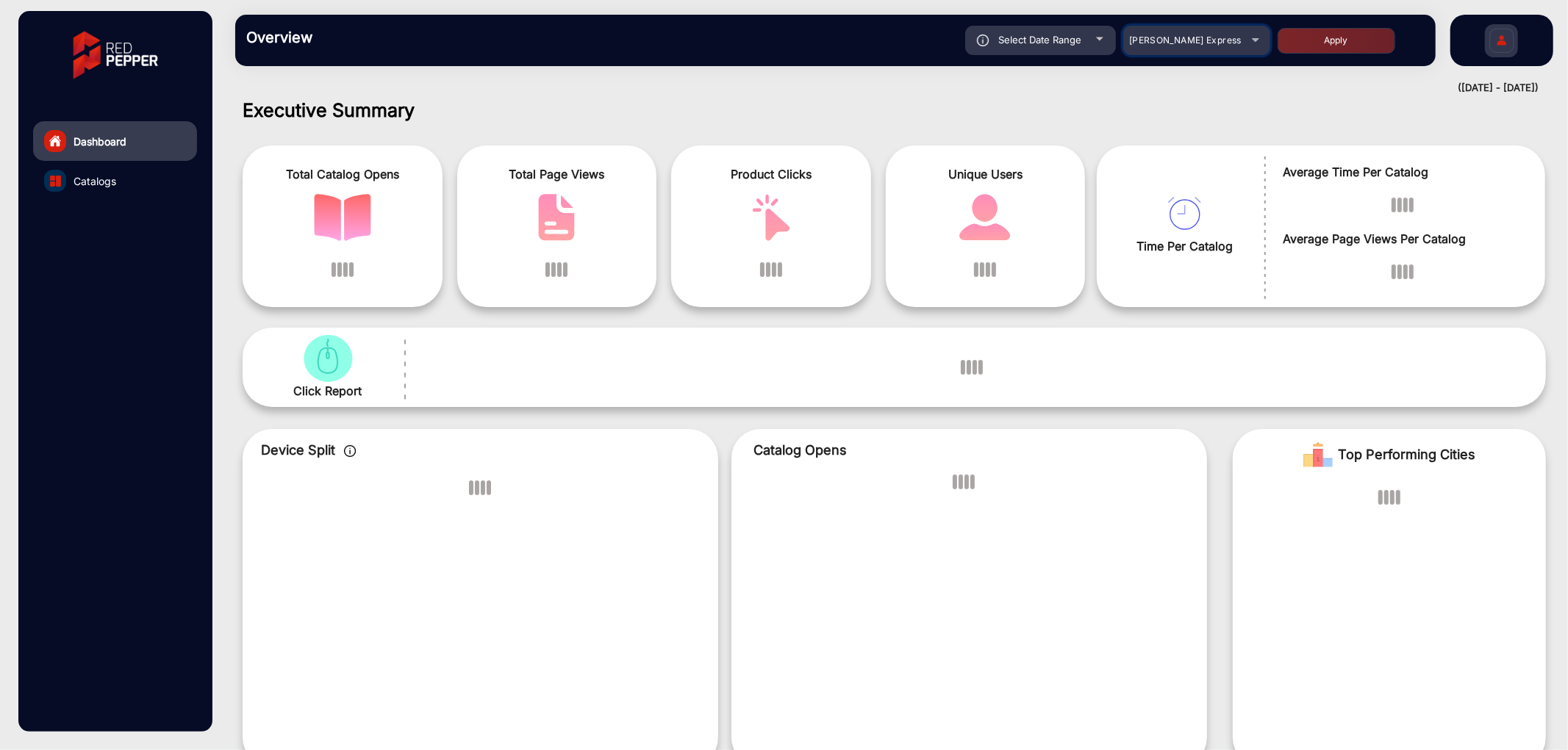
click at [1168, 35] on span "[PERSON_NAME] Express" at bounding box center [1184, 40] width 112 height 11
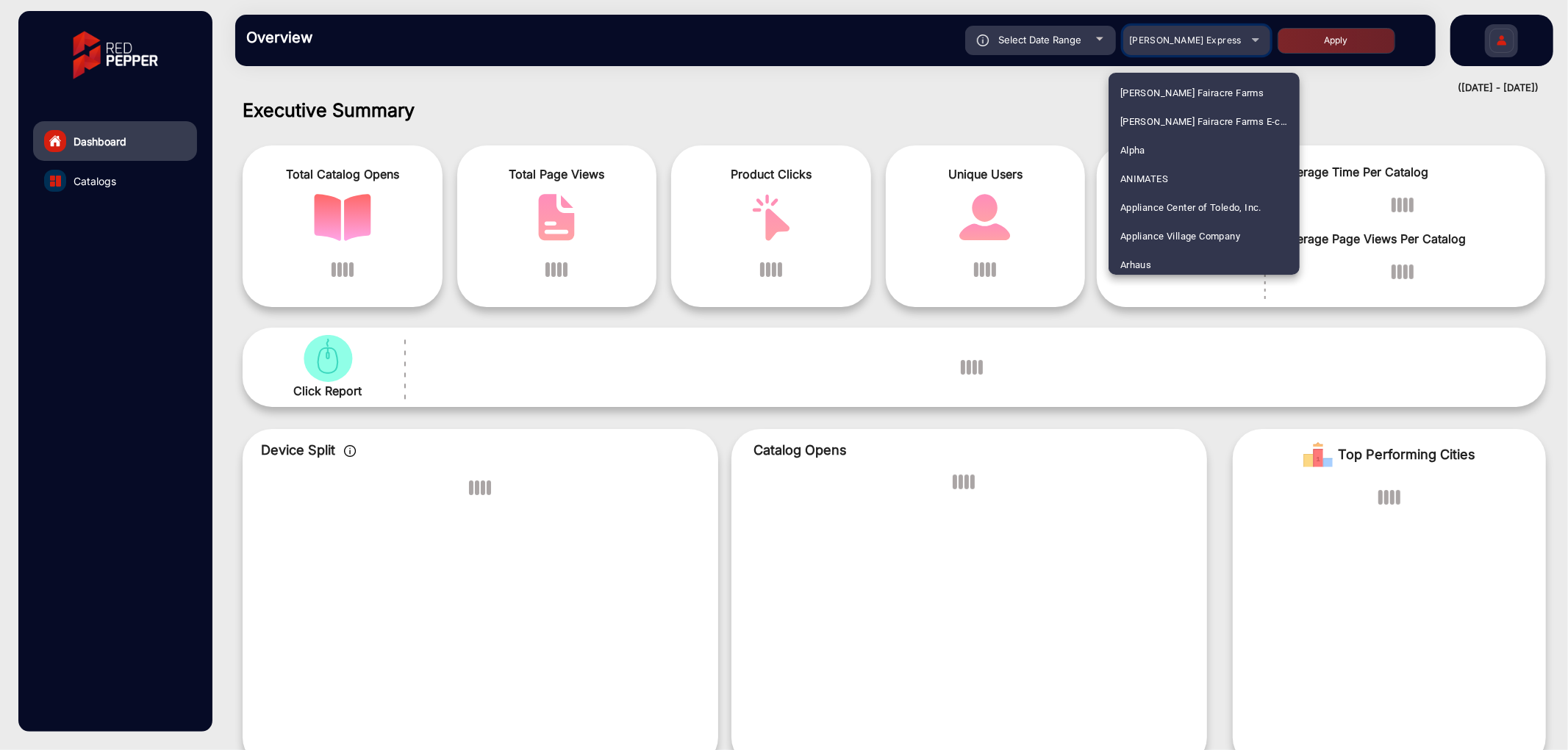
scroll to position [1265, 0]
click at [1348, 106] on div at bounding box center [784, 375] width 1568 height 750
